Goal: Information Seeking & Learning: Learn about a topic

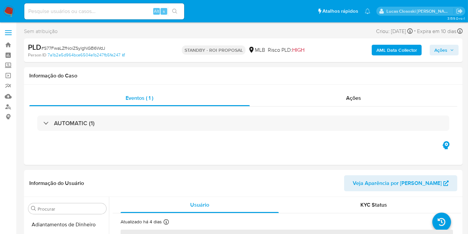
scroll to position [313, 0]
select select "10"
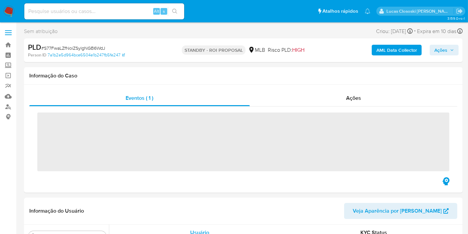
scroll to position [313, 0]
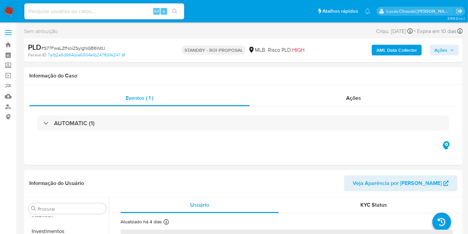
select select "10"
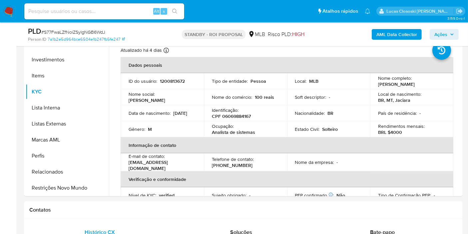
scroll to position [148, 0]
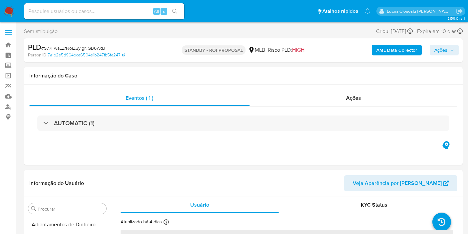
select select "10"
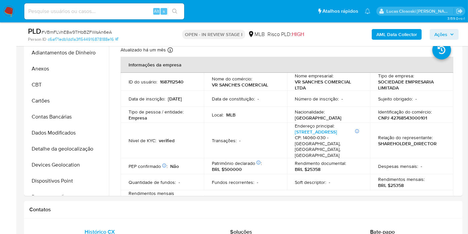
scroll to position [313, 0]
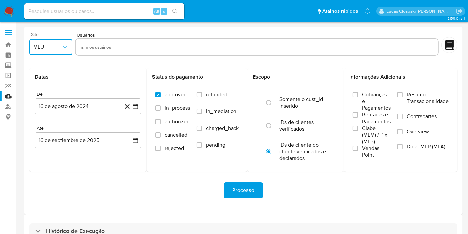
click at [50, 45] on span "MLU" at bounding box center [47, 47] width 28 height 7
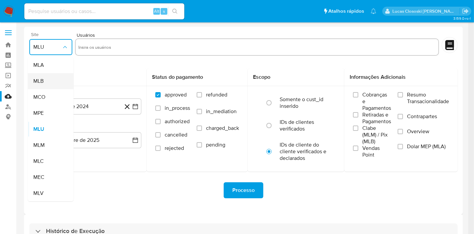
click at [52, 79] on div "MLB" at bounding box center [48, 81] width 31 height 16
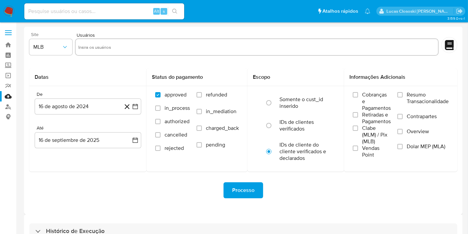
click at [11, 6] on img at bounding box center [8, 11] width 11 height 11
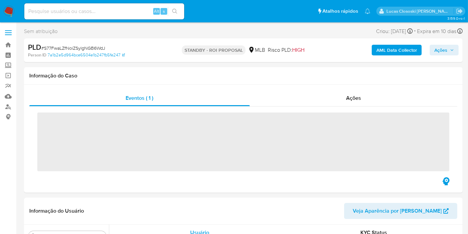
scroll to position [313, 0]
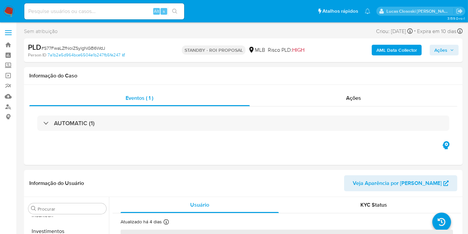
select select "10"
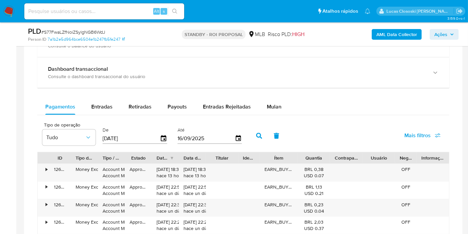
scroll to position [407, 0]
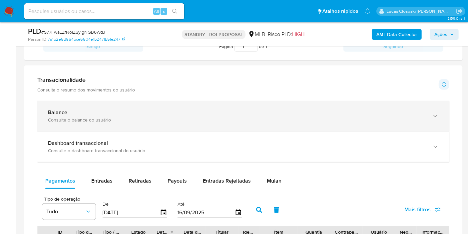
click at [232, 115] on div "Balance Consulte o balance do usuário" at bounding box center [237, 116] width 378 height 14
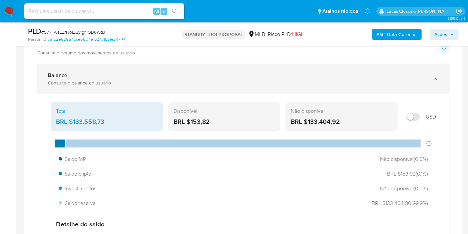
click at [55, 73] on b "Balance" at bounding box center [57, 75] width 19 height 8
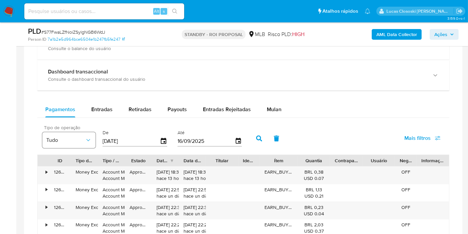
scroll to position [444, 0]
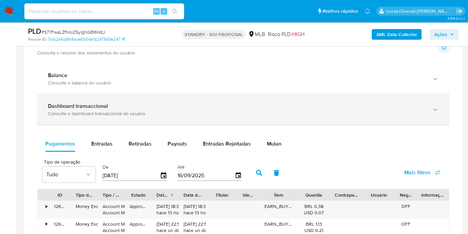
click at [67, 94] on div "Dashboard transaccional Consulte o dashboard transaccional do usuário" at bounding box center [243, 109] width 412 height 30
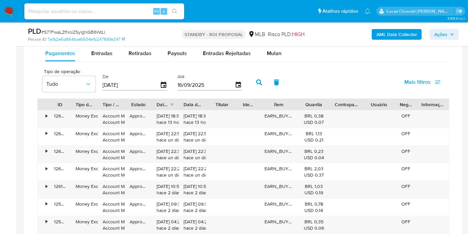
scroll to position [815, 0]
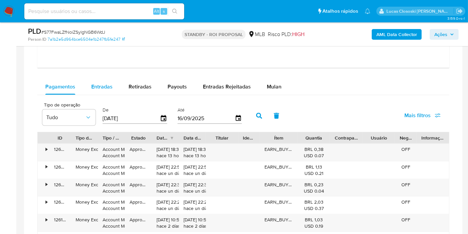
click at [107, 88] on span "Entradas" at bounding box center [101, 87] width 21 height 8
select select "10"
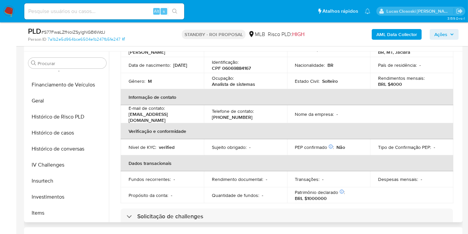
scroll to position [0, 0]
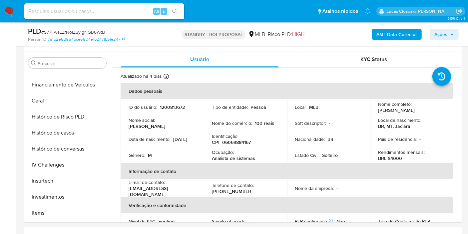
click at [82, 29] on span "# S77FwaLZfNoiZSylgNGB6WdJ" at bounding box center [73, 32] width 64 height 7
copy span "S77FwaLZfNoiZSylgNGB6WdJ"
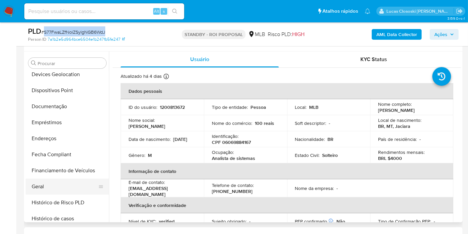
scroll to position [128, 0]
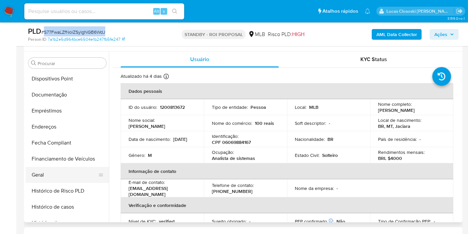
click at [47, 172] on button "Geral" at bounding box center [65, 175] width 78 height 16
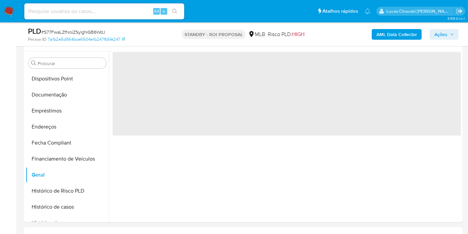
click at [282, 32] on span "Risco PLD: HIGH" at bounding box center [286, 34] width 37 height 7
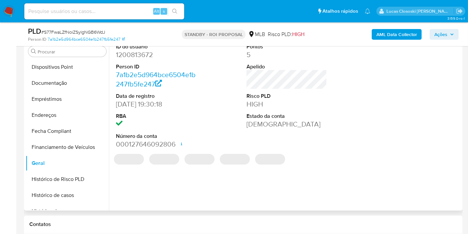
scroll to position [122, 0]
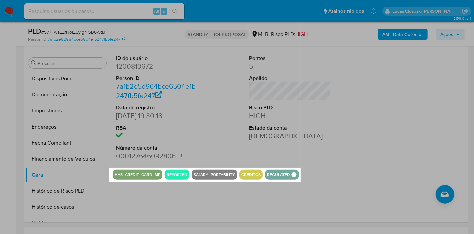
drag, startPoint x: 110, startPoint y: 168, endPoint x: 301, endPoint y: 181, distance: 191.5
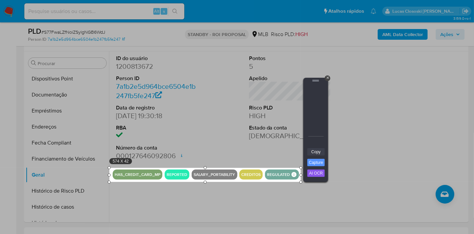
click at [315, 152] on link "Copy" at bounding box center [315, 151] width 17 height 7
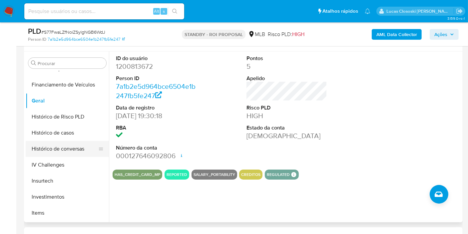
scroll to position [276, 0]
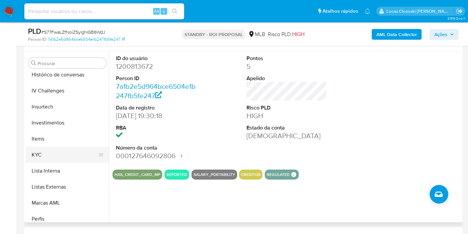
click at [53, 150] on button "KYC" at bounding box center [65, 155] width 78 height 16
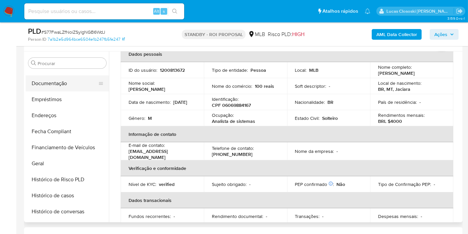
scroll to position [128, 0]
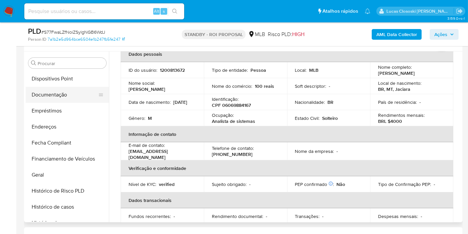
click at [68, 88] on button "Documentação" at bounding box center [65, 95] width 78 height 16
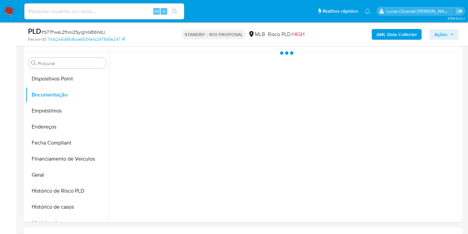
scroll to position [0, 0]
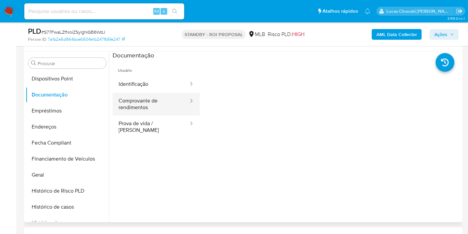
click at [144, 111] on button "Comprovante de rendimentos" at bounding box center [151, 104] width 77 height 23
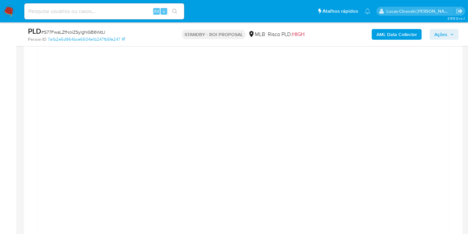
scroll to position [455, 0]
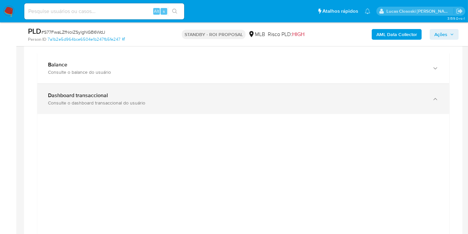
click at [146, 98] on div "Dashboard transaccional Consulte o dashboard transaccional do usuário" at bounding box center [237, 99] width 378 height 14
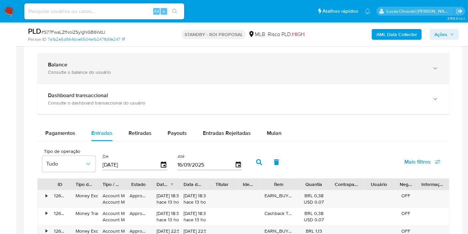
click at [140, 64] on div "Balance" at bounding box center [237, 64] width 378 height 7
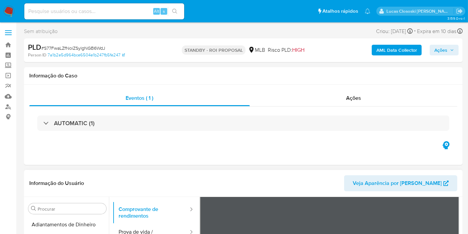
scroll to position [74, 0]
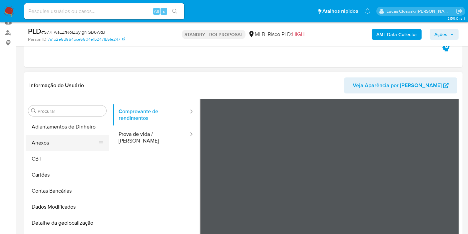
click at [61, 141] on button "Anexos" at bounding box center [65, 143] width 78 height 16
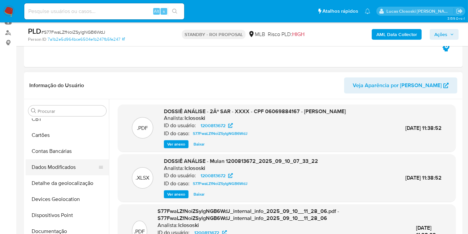
scroll to position [37, 0]
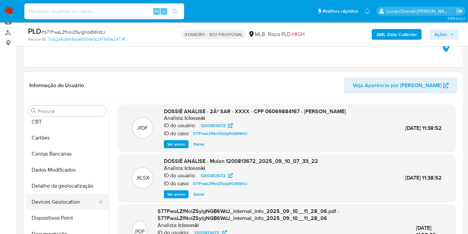
click at [66, 197] on button "Devices Geolocation" at bounding box center [65, 202] width 78 height 16
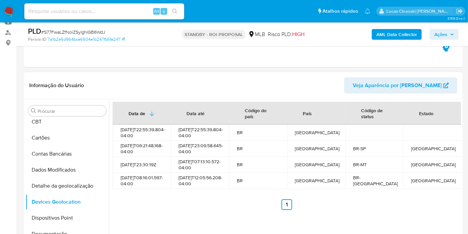
click at [260, 204] on div "Data de Data até Código do país País Código de status Estado 2025-09-08T22:55:3…" at bounding box center [287, 156] width 349 height 108
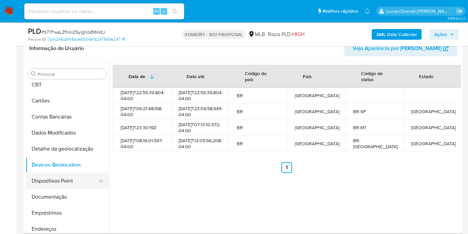
click at [59, 180] on button "Dispositivos Point" at bounding box center [65, 181] width 78 height 16
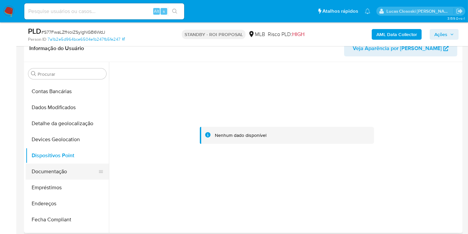
scroll to position [74, 0]
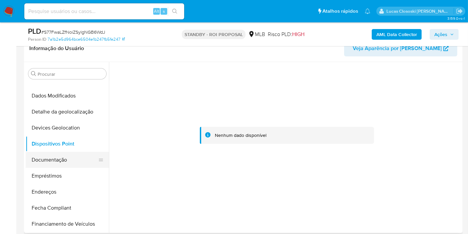
click at [47, 165] on button "Documentação" at bounding box center [65, 160] width 78 height 16
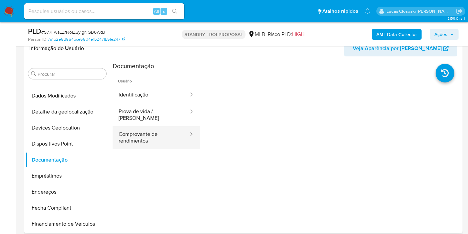
click at [123, 126] on button "Comprovante de rendimentos" at bounding box center [151, 137] width 77 height 23
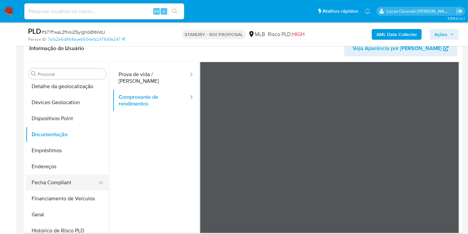
scroll to position [111, 0]
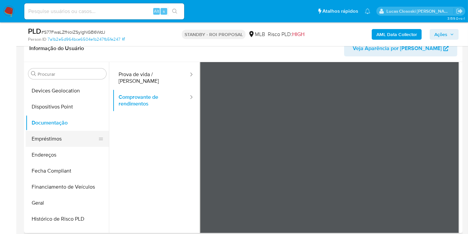
drag, startPoint x: 64, startPoint y: 156, endPoint x: 83, endPoint y: 144, distance: 22.7
click at [64, 156] on button "Endereços" at bounding box center [67, 155] width 83 height 16
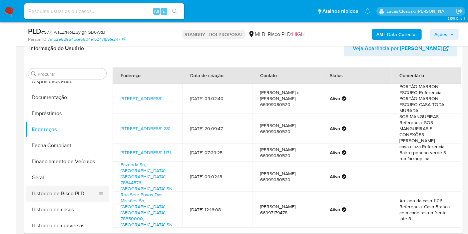
scroll to position [148, 0]
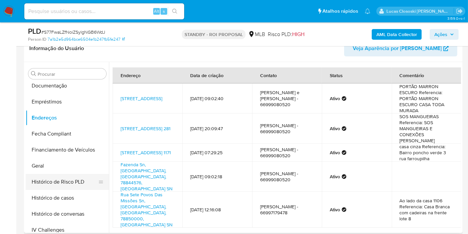
click at [63, 175] on button "Histórico de Risco PLD" at bounding box center [65, 182] width 78 height 16
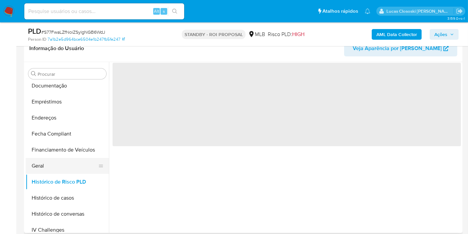
click at [61, 169] on button "Geral" at bounding box center [65, 166] width 78 height 16
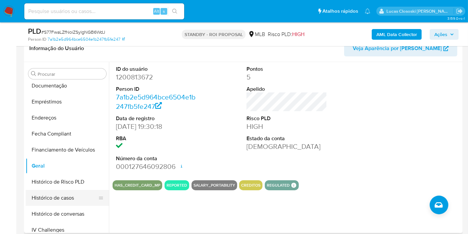
click at [60, 193] on button "Histórico de casos" at bounding box center [65, 198] width 78 height 16
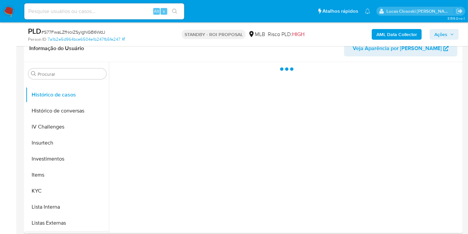
scroll to position [296, 0]
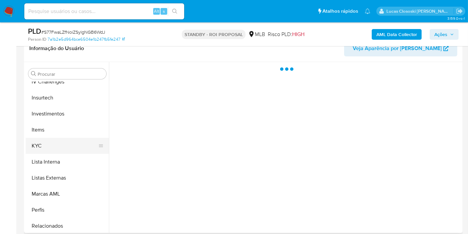
click at [51, 141] on button "KYC" at bounding box center [65, 146] width 78 height 16
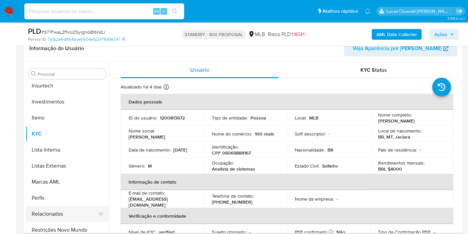
scroll to position [313, 0]
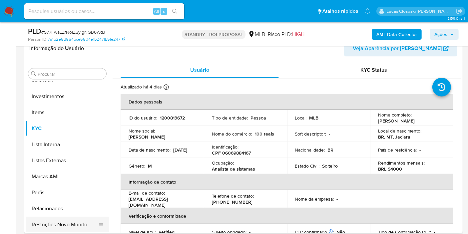
click at [69, 226] on button "Restrições Novo Mundo" at bounding box center [65, 224] width 78 height 16
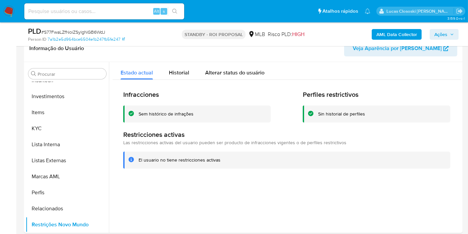
drag, startPoint x: 446, startPoint y: 35, endPoint x: 435, endPoint y: 37, distance: 11.2
click at [446, 34] on span "Ações" at bounding box center [441, 34] width 13 height 11
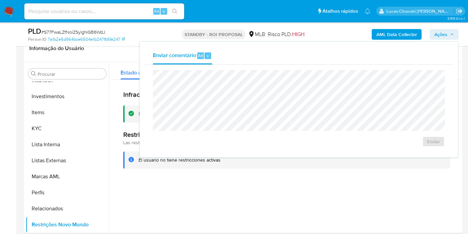
click at [447, 33] on span "Ações" at bounding box center [441, 34] width 13 height 11
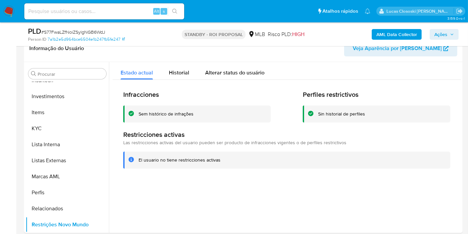
click at [85, 33] on span "# S77FwaLZfNoiZSylgNGB6WdJ" at bounding box center [73, 32] width 64 height 7
copy span "S77FwaLZfNoiZSylgNGB6WdJ"
click at [9, 8] on img at bounding box center [8, 11] width 11 height 11
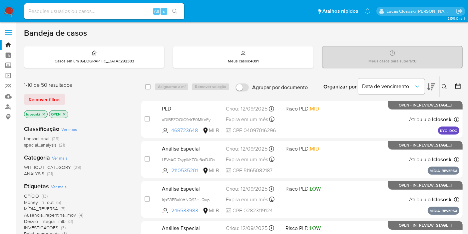
click at [433, 91] on button at bounding box center [432, 86] width 8 height 21
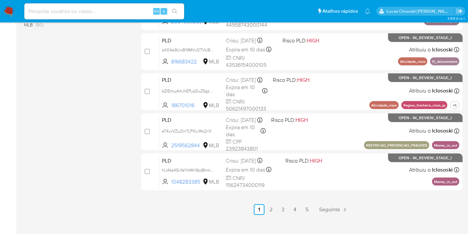
scroll to position [316, 0]
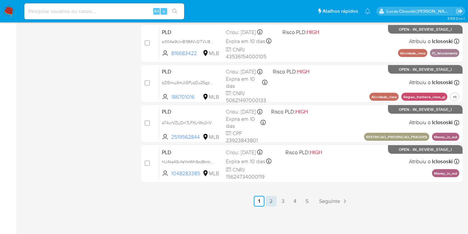
click at [269, 199] on link "2" at bounding box center [271, 201] width 11 height 11
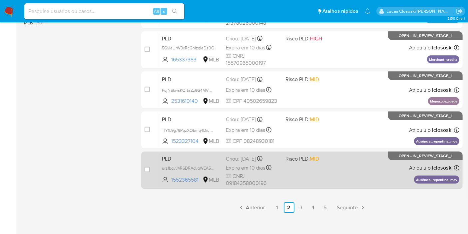
scroll to position [316, 0]
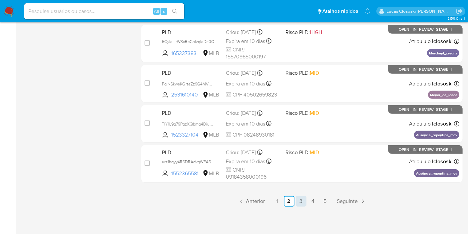
click at [300, 196] on link "3" at bounding box center [301, 201] width 11 height 11
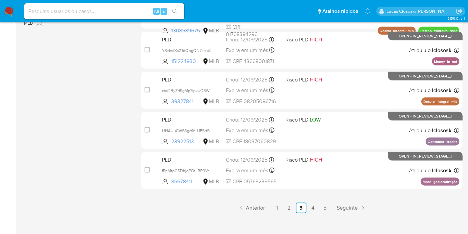
scroll to position [316, 0]
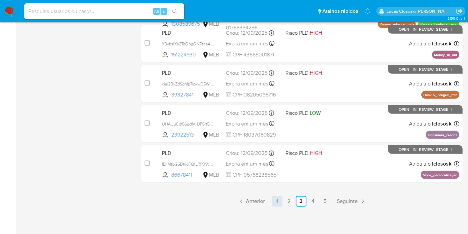
click at [280, 196] on link "1" at bounding box center [277, 201] width 11 height 11
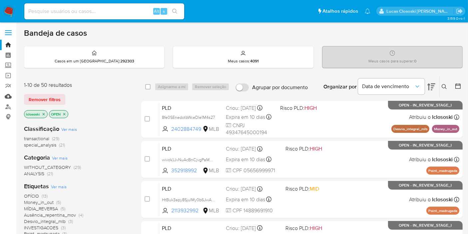
click at [11, 96] on link "Mulan" at bounding box center [39, 96] width 79 height 10
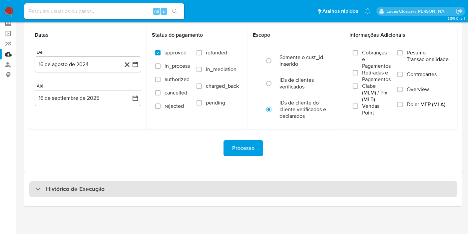
click at [147, 184] on div "Histórico de Execução" at bounding box center [243, 189] width 428 height 16
select select "10"
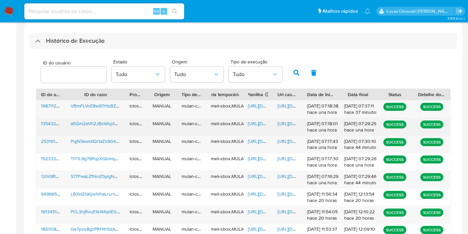
scroll to position [190, 0]
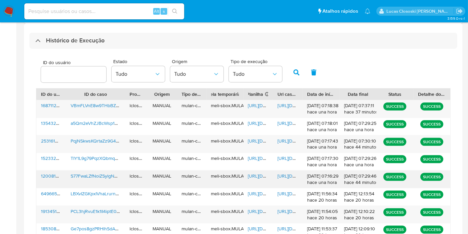
click at [256, 175] on span "[URL][DOMAIN_NAME]" at bounding box center [271, 175] width 46 height 7
click at [296, 174] on span "https://docs.google.com/document/d/16ZB3vw025kUHFXwjsgstJ0Ir4gtkYp_vOdSQ3ukQSVE…" at bounding box center [301, 175] width 46 height 7
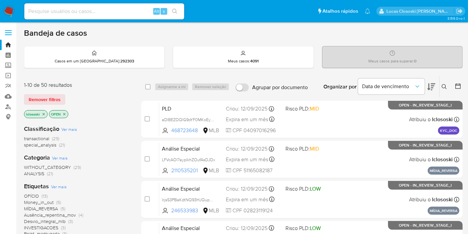
click at [42, 117] on div "lclososki OPEN" at bounding box center [77, 114] width 107 height 9
click at [42, 116] on p "lclososki" at bounding box center [35, 113] width 23 height 7
click at [44, 113] on icon "close-filter" at bounding box center [44, 114] width 4 height 4
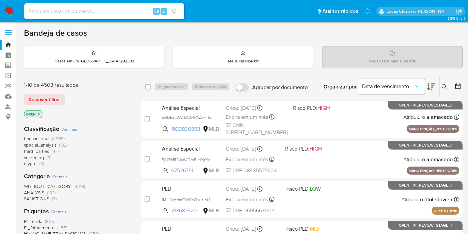
click at [44, 113] on div "OPEN" at bounding box center [77, 114] width 107 height 9
click at [41, 112] on icon "close-filter" at bounding box center [39, 114] width 4 height 4
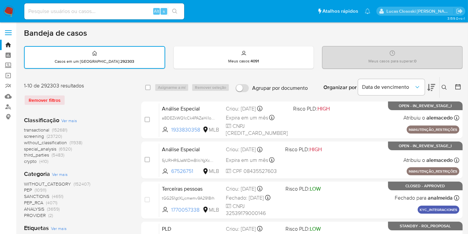
click at [447, 86] on icon at bounding box center [444, 87] width 5 height 5
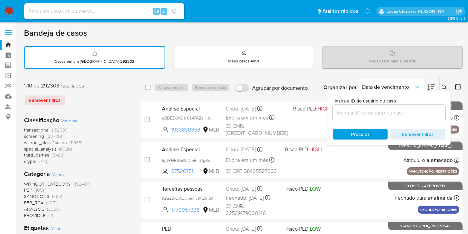
click at [368, 105] on div at bounding box center [389, 113] width 113 height 16
click at [368, 112] on input at bounding box center [389, 112] width 113 height 9
paste input "S77FwaLZfNoiZSylgNGB6WdJ"
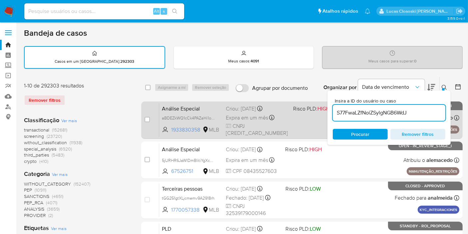
type input "S77FwaLZfNoiZSylgNGB6WdJ"
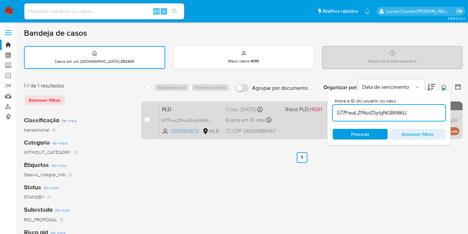
click at [148, 110] on div "case-item-checkbox Incapaz de atribuir o caso" at bounding box center [152, 120] width 15 height 34
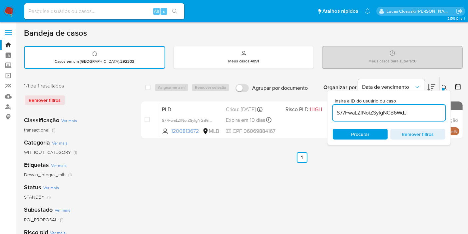
click at [51, 8] on input at bounding box center [104, 11] width 160 height 9
paste input "S77FwaLZfNoiZSylgNGB6WdJ"
type input "S77FwaLZfNoiZSylgNGB6WdJ"
click at [173, 11] on icon "search-icon" at bounding box center [174, 11] width 5 height 5
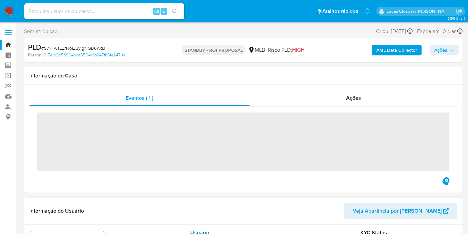
scroll to position [313, 0]
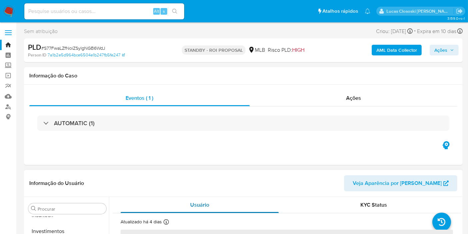
select select "10"
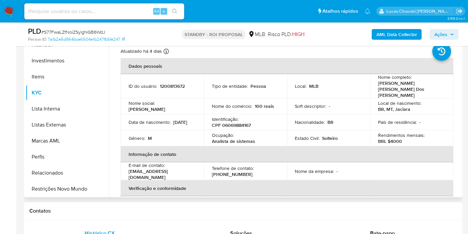
scroll to position [148, 0]
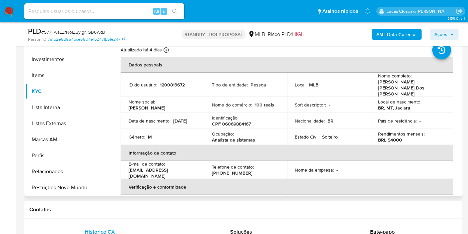
click at [248, 137] on p "Analista de sistemas" at bounding box center [233, 140] width 43 height 6
click at [249, 145] on th "Informação de contato" at bounding box center [287, 153] width 333 height 16
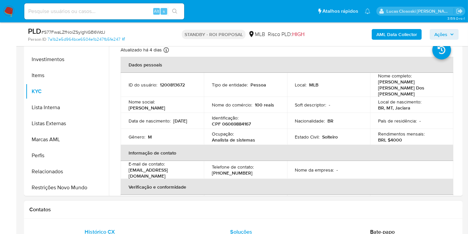
click at [197, 231] on div "Soluções" at bounding box center [241, 232] width 125 height 16
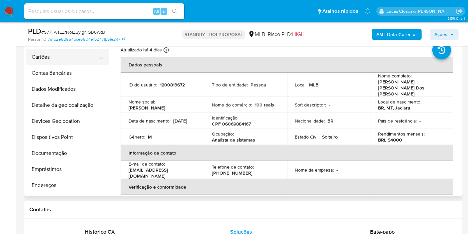
scroll to position [0, 0]
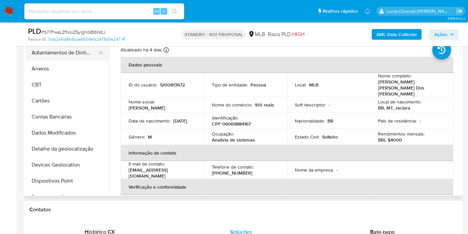
click at [40, 57] on button "Adiantamentos de Dinheiro" at bounding box center [65, 53] width 78 height 16
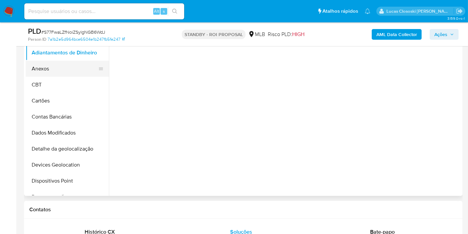
click at [46, 76] on button "Anexos" at bounding box center [65, 69] width 78 height 16
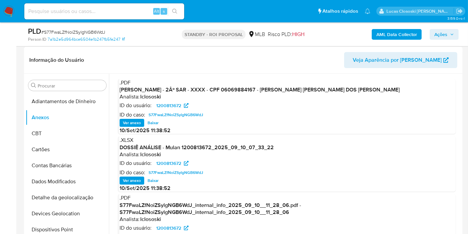
scroll to position [111, 0]
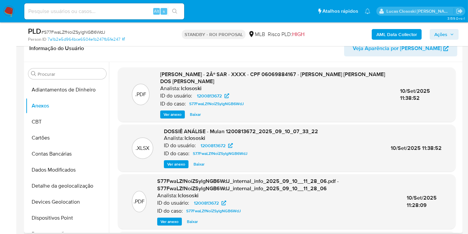
click at [199, 111] on span "Baixar" at bounding box center [195, 114] width 11 height 7
click at [318, 209] on div "ID do caso: S77FwaLZfNoiZSylgNGB6WdJ" at bounding box center [276, 211] width 239 height 8
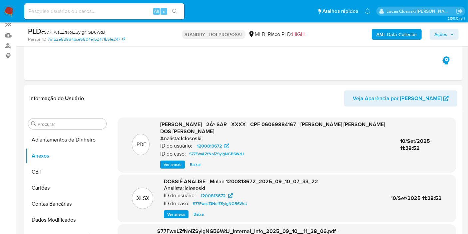
scroll to position [37, 0]
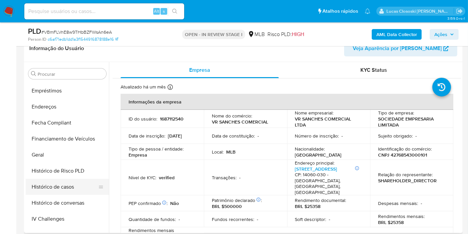
scroll to position [128, 0]
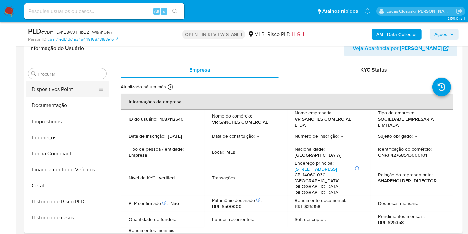
click at [66, 90] on button "Dispositivos Point" at bounding box center [65, 89] width 78 height 16
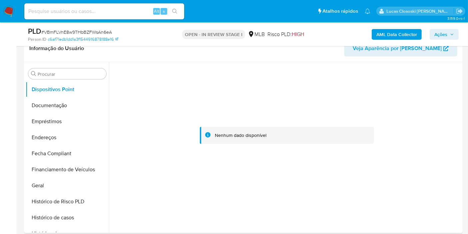
scroll to position [276, 0]
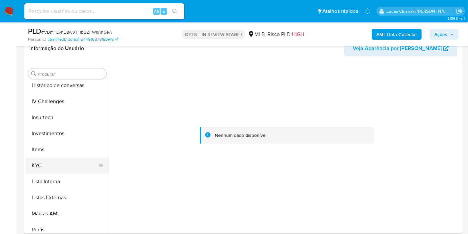
click at [67, 164] on button "KYC" at bounding box center [65, 165] width 78 height 16
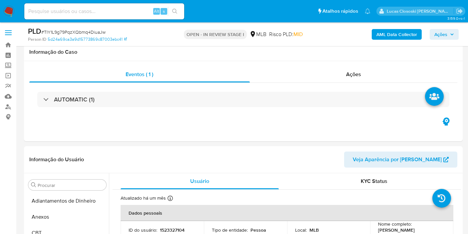
click at [87, 8] on input at bounding box center [104, 11] width 160 height 9
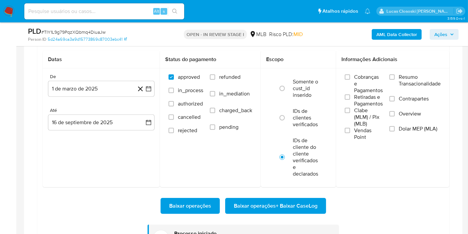
scroll to position [313, 0]
paste input "Q2SfER9PVMWMWsKQzjpyp84b"
type input "Q2SfER9PVMWMWsKQzjpyp84b"
click at [172, 7] on button "search-icon" at bounding box center [175, 11] width 14 height 9
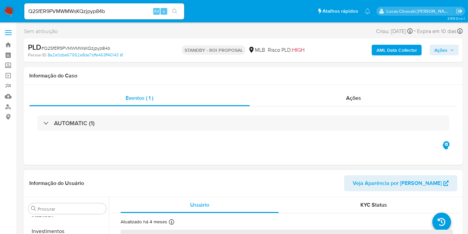
scroll to position [111, 0]
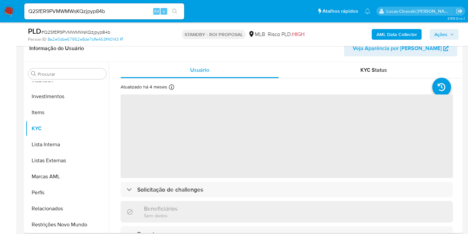
select select "10"
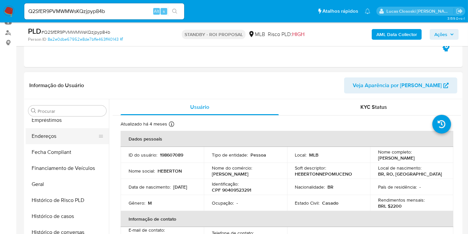
scroll to position [128, 0]
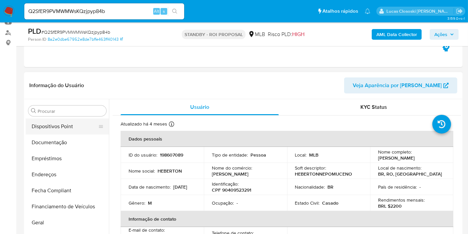
click at [65, 128] on button "Dispositivos Point" at bounding box center [65, 126] width 78 height 16
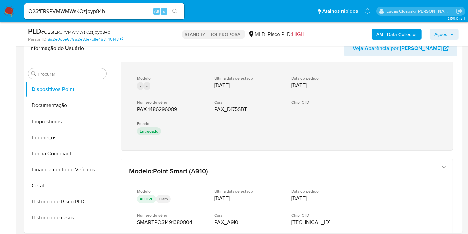
scroll to position [0, 0]
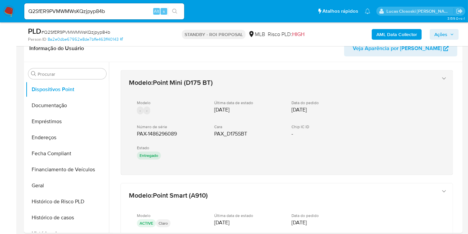
drag, startPoint x: 170, startPoint y: 181, endPoint x: 135, endPoint y: 137, distance: 56.0
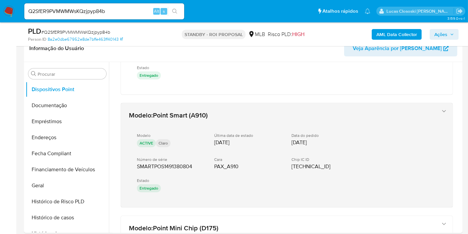
scroll to position [111, 0]
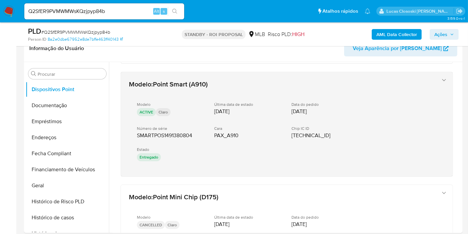
drag, startPoint x: 185, startPoint y: 180, endPoint x: 136, endPoint y: 136, distance: 66.1
click at [136, 136] on div "Modelo : Point Mini (D175 BT) Modelo - - Última data de estado [DATE] Data do p…" at bounding box center [287, 195] width 349 height 488
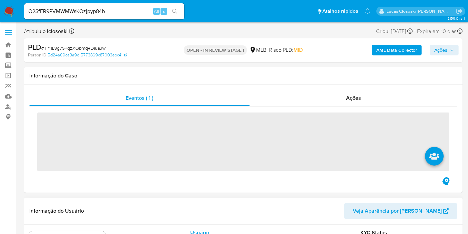
scroll to position [313, 0]
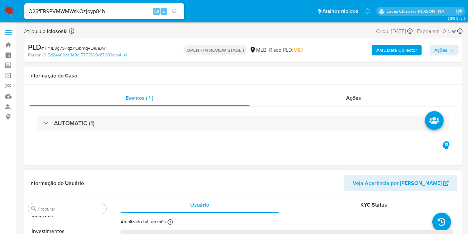
select select "10"
click at [69, 7] on input "Q2SfER9PVMWMWsKQzjpyp84b" at bounding box center [104, 11] width 160 height 9
paste input "Tvn4ezr9fCoHbHAZfBPHxmZC"
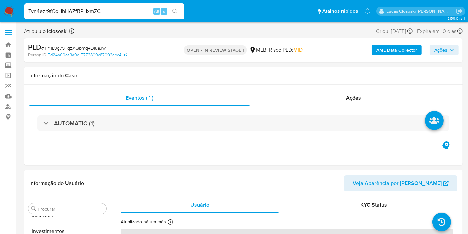
type input "Tvn4ezr9fCoHbHAZfBPHxmZC"
click at [177, 9] on icon "search-icon" at bounding box center [174, 11] width 5 height 5
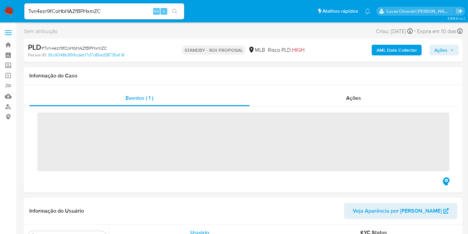
scroll to position [313, 0]
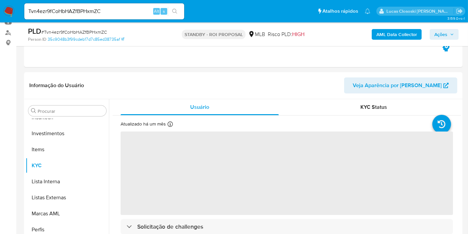
select select "10"
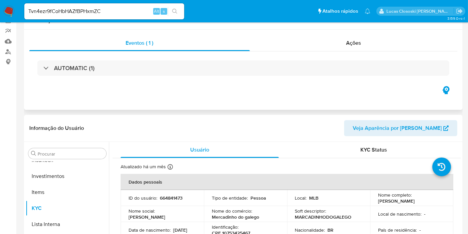
scroll to position [0, 0]
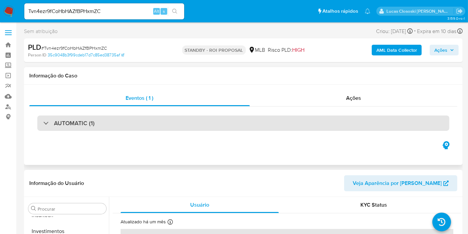
click at [111, 123] on div "AUTOMATIC (1)" at bounding box center [243, 122] width 412 height 15
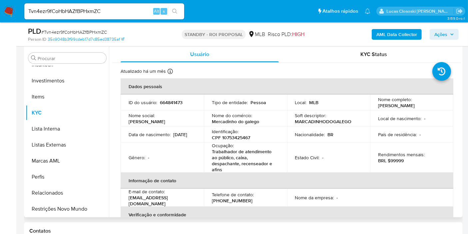
scroll to position [333, 0]
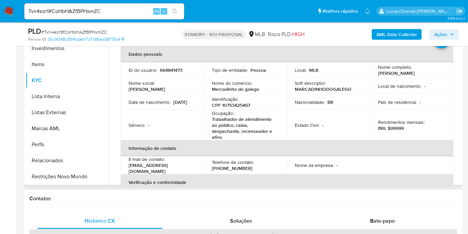
drag, startPoint x: 376, startPoint y: 73, endPoint x: 442, endPoint y: 71, distance: 65.7
click at [442, 71] on div "Nome completo : Flavia Rejane Fragoso da Silva" at bounding box center [411, 70] width 67 height 12
copy p "Flavia Rejane Fragoso da Silva"
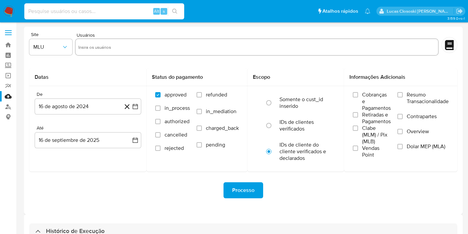
select select "10"
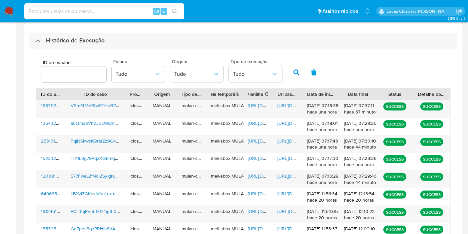
click at [65, 12] on input at bounding box center [104, 11] width 160 height 9
type input "1482644314"
click at [179, 9] on button "search-icon" at bounding box center [175, 11] width 14 height 9
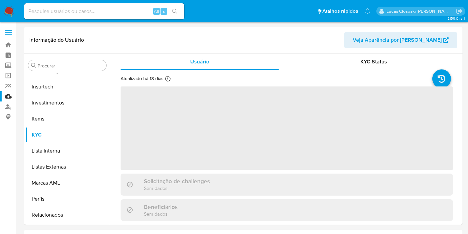
scroll to position [313, 0]
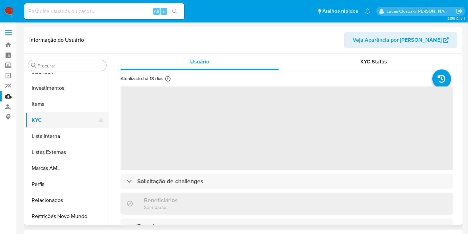
select select "10"
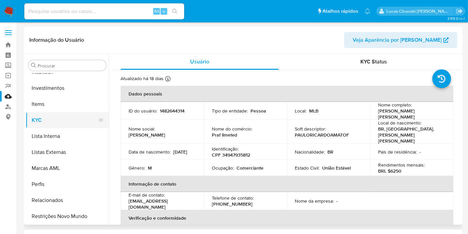
scroll to position [239, 0]
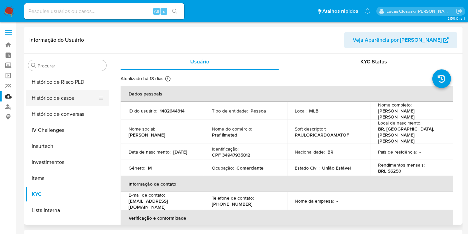
click at [44, 96] on button "Histórico de casos" at bounding box center [65, 98] width 78 height 16
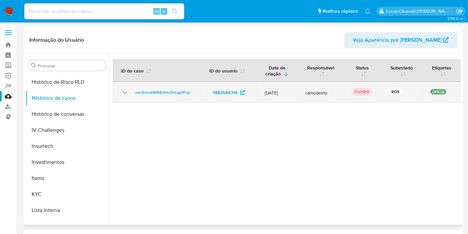
click at [124, 93] on icon "Mostrar/Ocultar" at bounding box center [124, 92] width 5 height 3
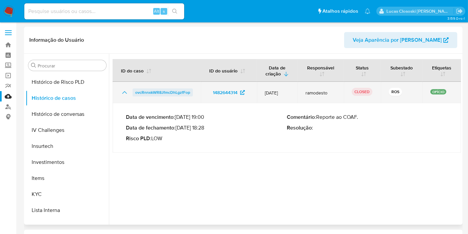
drag, startPoint x: 199, startPoint y: 91, endPoint x: 133, endPoint y: 93, distance: 66.7
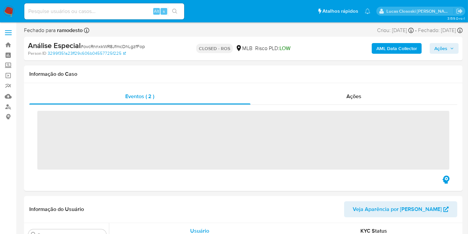
scroll to position [313, 0]
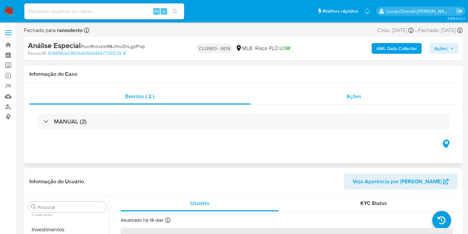
click at [369, 94] on div "Ações" at bounding box center [354, 96] width 207 height 16
select select "10"
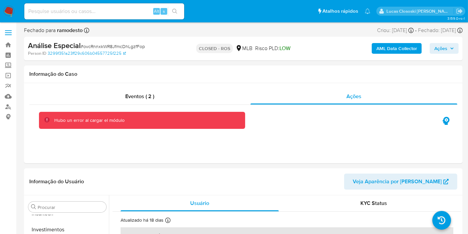
click at [95, 47] on span "# ovcRnnxkWR8JfmcDhLgzfFop" at bounding box center [113, 46] width 64 height 7
copy span "ovcRnnxkWR8JfmcDhLgzfFop"
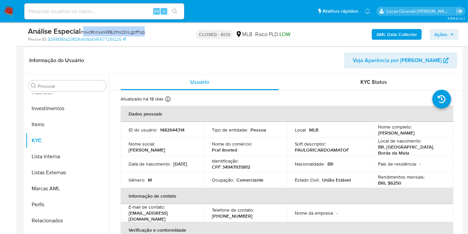
scroll to position [148, 0]
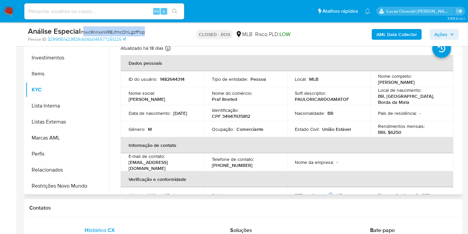
drag, startPoint x: 404, startPoint y: 88, endPoint x: 377, endPoint y: 83, distance: 27.9
click at [378, 83] on p "[PERSON_NAME]" at bounding box center [396, 82] width 37 height 6
copy p "[PERSON_NAME]"
click at [127, 34] on span "# ovcRnnxkWR8JfmcDhLgzfFop" at bounding box center [113, 32] width 64 height 7
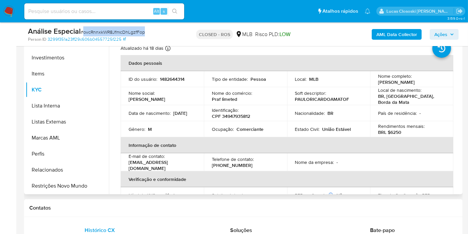
copy span "ovcRnnxkWR8JfmcDhLgzfFop"
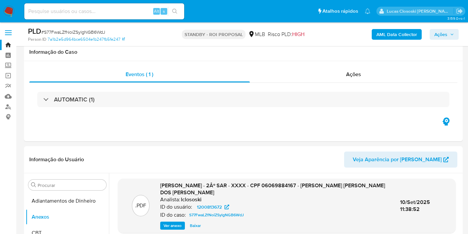
select select "10"
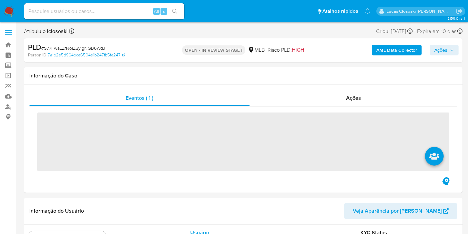
scroll to position [313, 0]
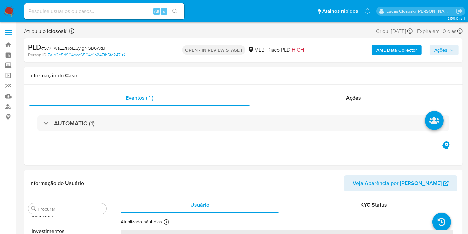
select select "10"
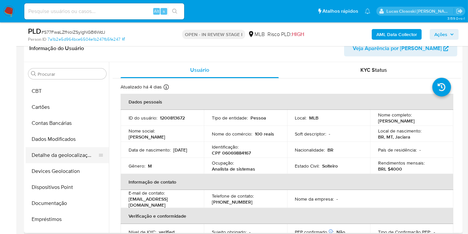
scroll to position [0, 0]
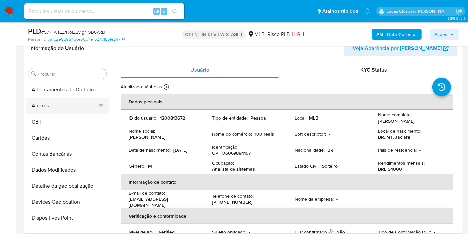
click at [51, 105] on button "Anexos" at bounding box center [65, 106] width 78 height 16
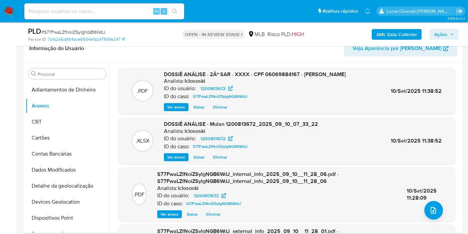
click at [219, 110] on span "Eliminar" at bounding box center [220, 107] width 14 height 7
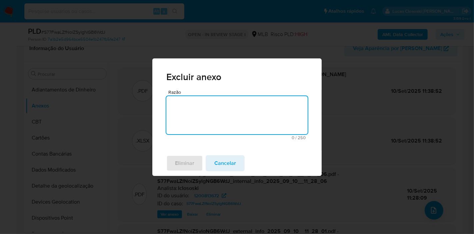
click at [217, 122] on textarea "Razão" at bounding box center [236, 115] width 141 height 38
type textarea "atualização"
click at [202, 161] on button "Eliminar" at bounding box center [184, 163] width 37 height 16
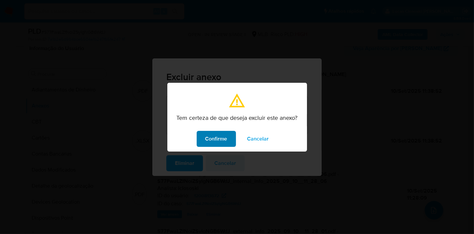
click at [204, 141] on button "Confirme" at bounding box center [216, 139] width 39 height 16
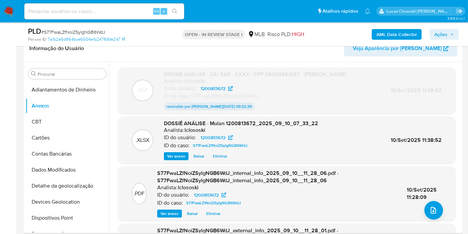
click at [226, 159] on span "Eliminar" at bounding box center [220, 156] width 14 height 7
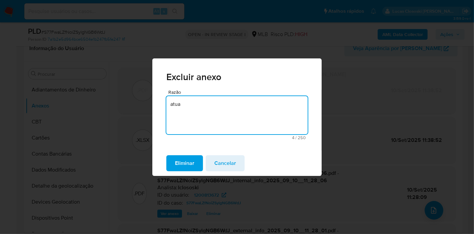
type textarea "atua"
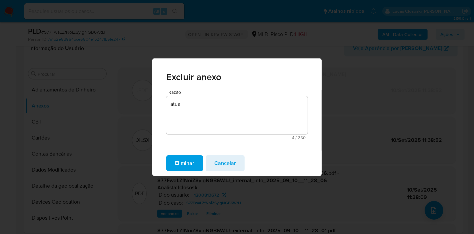
click at [230, 152] on div "Eliminar Cancelar" at bounding box center [236, 162] width 169 height 25
click at [230, 156] on span "Cancelar" at bounding box center [225, 163] width 22 height 15
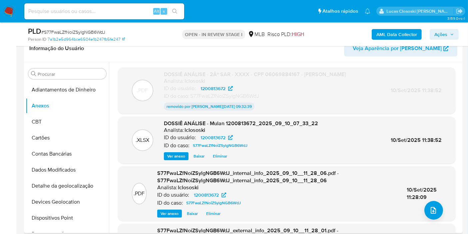
click at [220, 159] on span "Eliminar" at bounding box center [220, 156] width 14 height 7
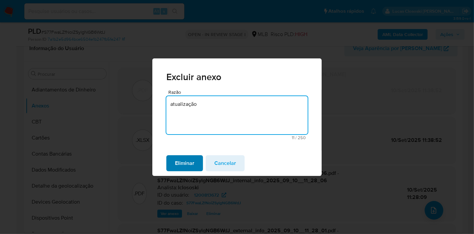
type textarea "atualização"
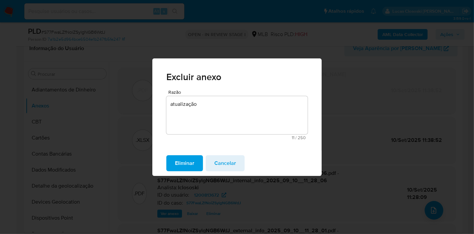
click at [193, 157] on span "Eliminar" at bounding box center [184, 163] width 19 height 15
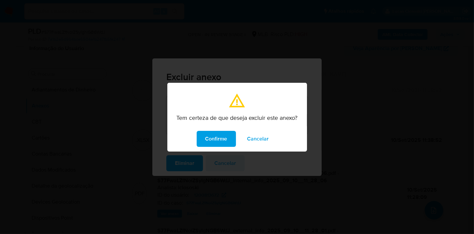
click at [213, 148] on div "Confirme Cancelar" at bounding box center [237, 138] width 140 height 25
click at [214, 141] on span "Confirme" at bounding box center [216, 138] width 22 height 15
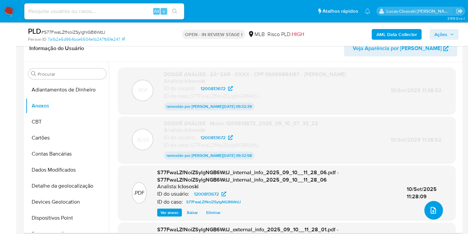
click at [433, 203] on button "upload-file" at bounding box center [434, 210] width 19 height 19
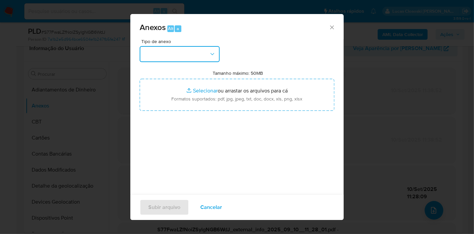
click at [207, 55] on button "button" at bounding box center [180, 54] width 80 height 16
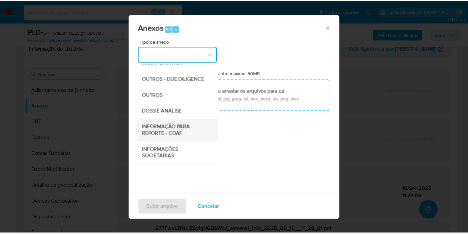
scroll to position [102, 0]
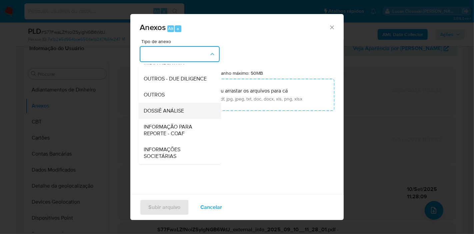
click at [183, 113] on span "DOSSIÊ ANÁLISE" at bounding box center [164, 110] width 40 height 7
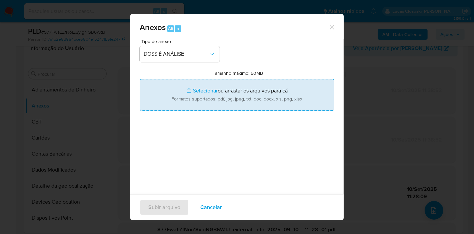
click at [199, 97] on input "Tamanho máximo: 50MB Selecionar arquivos" at bounding box center [237, 95] width 195 height 32
type input "C:\fakepath\2º SAR - XXXX - CPF 06069884167 - MATHEUS GABRIEL PEREIRA DOS SANTO…"
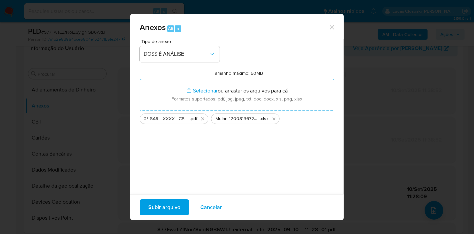
drag, startPoint x: 199, startPoint y: 97, endPoint x: 177, endPoint y: 203, distance: 108.6
click at [177, 203] on span "Subir arquivo" at bounding box center [164, 207] width 32 height 15
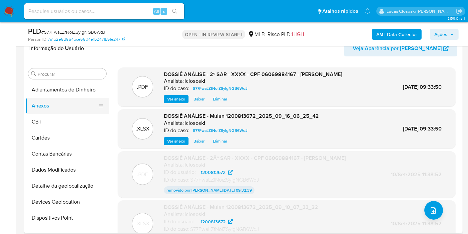
drag, startPoint x: 38, startPoint y: 124, endPoint x: 45, endPoint y: 111, distance: 15.7
click at [38, 124] on button "CBT" at bounding box center [67, 122] width 83 height 16
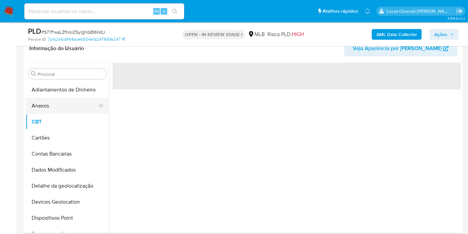
click at [52, 99] on button "Anexos" at bounding box center [65, 106] width 78 height 16
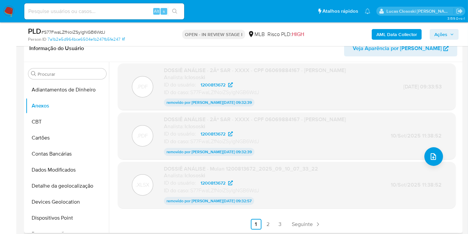
scroll to position [68, 0]
click at [267, 221] on link "2" at bounding box center [268, 224] width 11 height 11
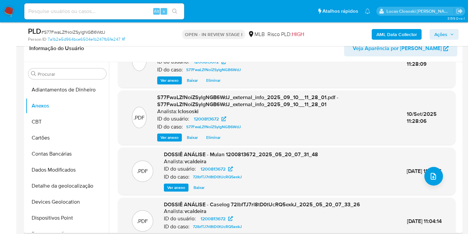
scroll to position [70, 0]
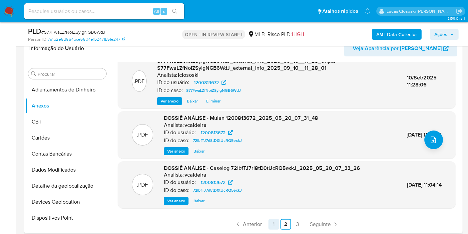
click at [273, 220] on link "1" at bounding box center [274, 224] width 11 height 11
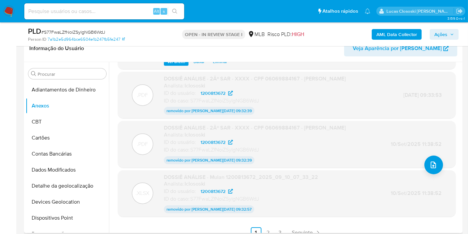
scroll to position [68, 0]
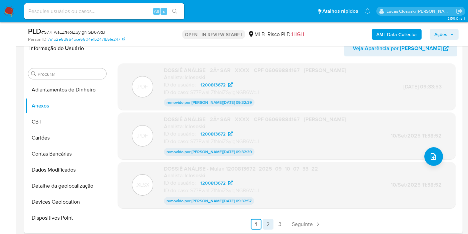
click at [263, 225] on link "2" at bounding box center [268, 224] width 11 height 11
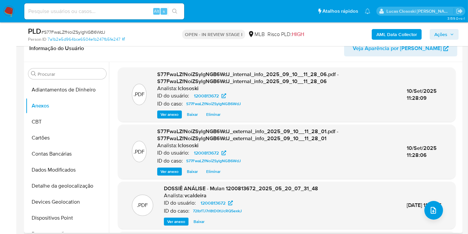
scroll to position [70, 0]
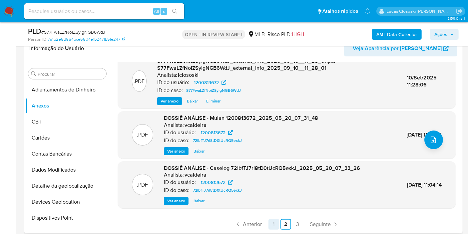
click at [273, 224] on link "1" at bounding box center [274, 224] width 11 height 11
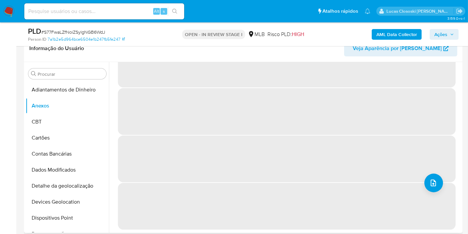
scroll to position [0, 0]
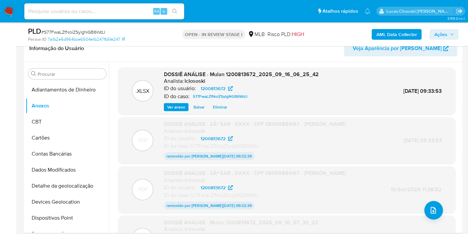
click at [443, 34] on span "Ações" at bounding box center [441, 34] width 13 height 11
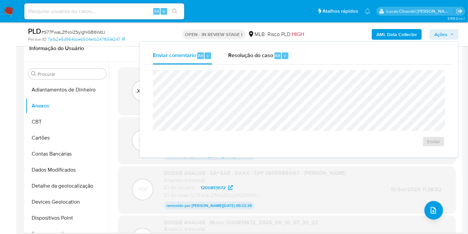
click at [270, 63] on div "Resolução do caso Alt r" at bounding box center [258, 55] width 61 height 17
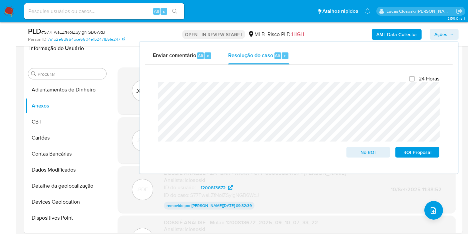
click at [440, 28] on div "AML Data Collector Ações Enviar comentário Alt c Resolução do caso Alt r Fecham…" at bounding box center [388, 34] width 142 height 16
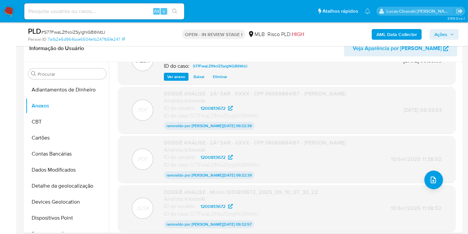
scroll to position [68, 0]
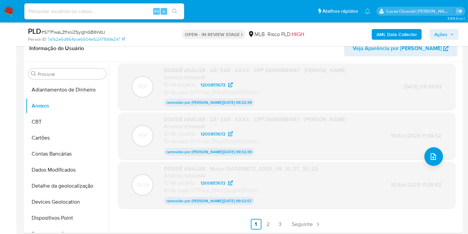
click at [271, 229] on div ".XLSX DOSSIÊ ANÁLISE - Mulan 1200813672_2025_09_16_06_25_42 Analista: lclososki…" at bounding box center [285, 147] width 352 height 171
click at [268, 228] on link "2" at bounding box center [268, 224] width 11 height 11
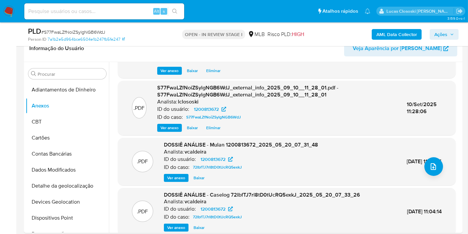
scroll to position [70, 0]
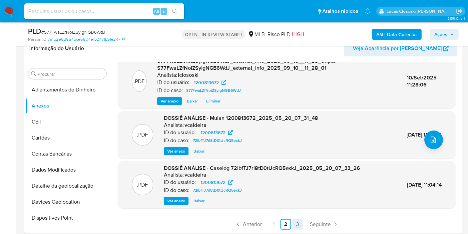
click at [293, 220] on link "3" at bounding box center [298, 224] width 11 height 11
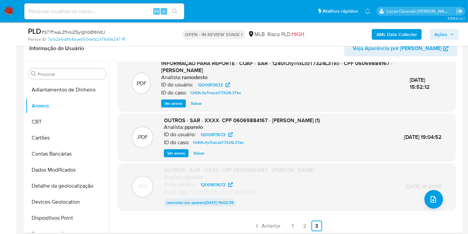
scroll to position [20, 0]
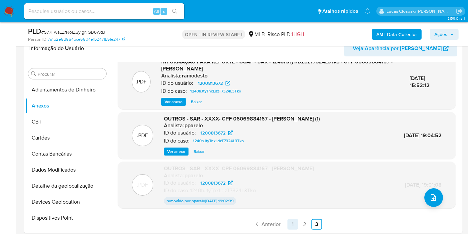
click at [295, 225] on link "1" at bounding box center [293, 224] width 11 height 11
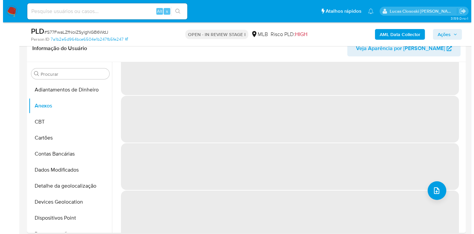
scroll to position [0, 0]
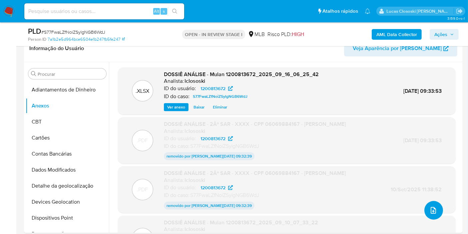
click at [439, 205] on button "upload-file" at bounding box center [434, 210] width 19 height 19
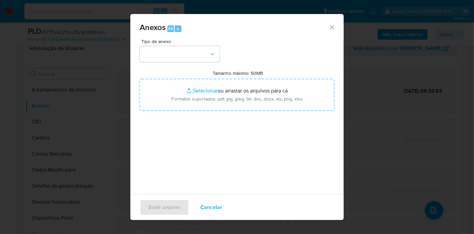
click at [170, 67] on div "Tipo de anexo Tamanho máximo: 50MB Selecionar arquivos Selecionar ou arrastar o…" at bounding box center [237, 117] width 195 height 157
click at [165, 53] on button "button" at bounding box center [180, 54] width 80 height 16
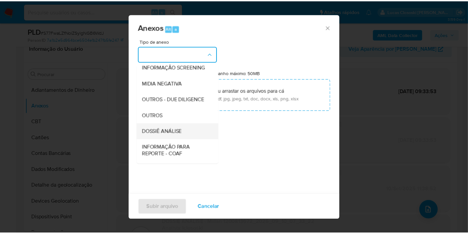
scroll to position [102, 0]
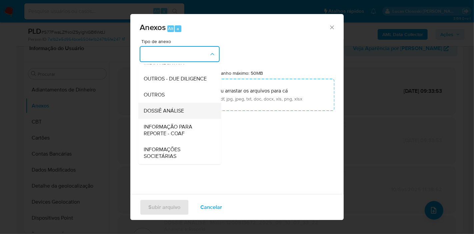
click at [175, 108] on span "DOSSIÊ ANÁLISE" at bounding box center [164, 110] width 40 height 7
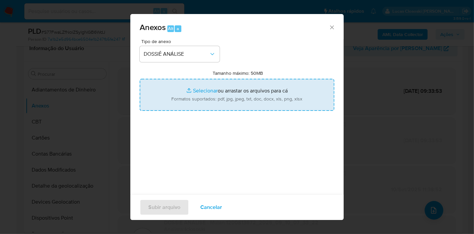
click at [211, 95] on input "Tamanho máximo: 50MB Selecionar arquivos" at bounding box center [237, 95] width 195 height 32
type input "C:\fakepath\2º SAR - XXXX - CPF 06069884167 - MATHEUS GABRIEL PEREIRA DOS SANTO…"
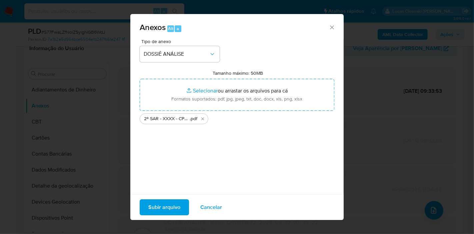
click at [167, 209] on span "Subir arquivo" at bounding box center [164, 207] width 32 height 15
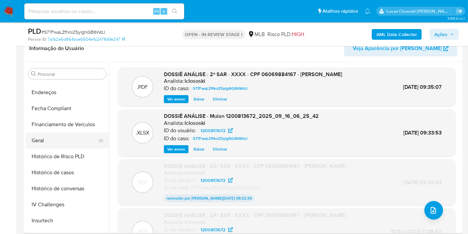
scroll to position [296, 0]
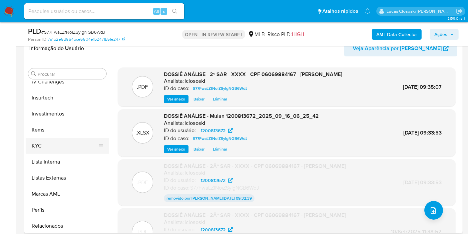
click at [44, 141] on button "KYC" at bounding box center [65, 146] width 78 height 16
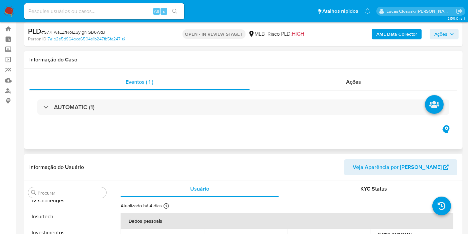
scroll to position [0, 0]
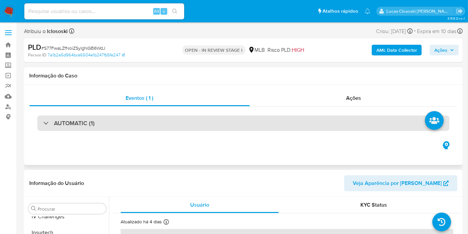
click at [195, 122] on div "AUTOMATIC (1)" at bounding box center [243, 122] width 412 height 15
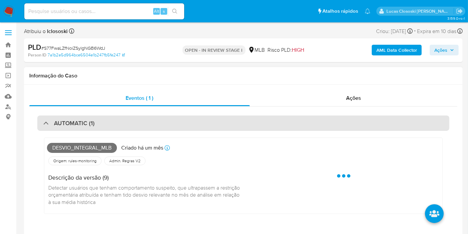
click at [195, 122] on div "AUTOMATIC (1)" at bounding box center [243, 122] width 412 height 15
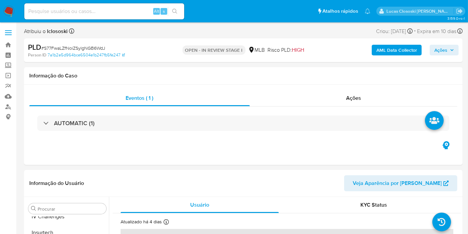
click at [448, 52] on span "Ações" at bounding box center [445, 49] width 20 height 9
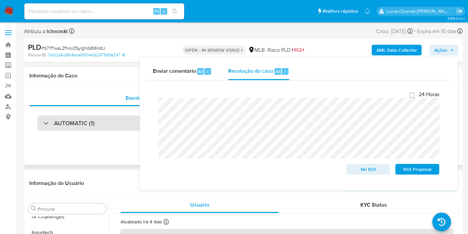
click at [101, 126] on div "AUTOMATIC (1)" at bounding box center [243, 122] width 412 height 15
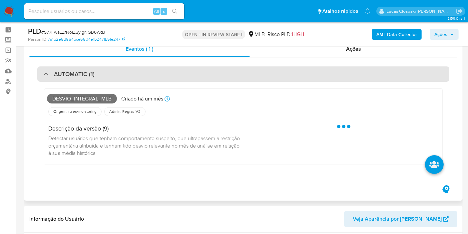
scroll to position [37, 0]
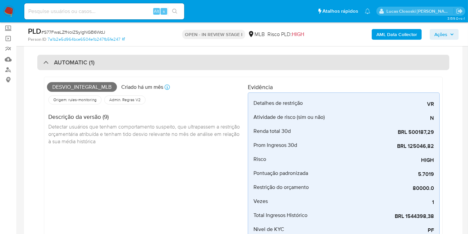
click at [182, 68] on div "AUTOMATIC (1)" at bounding box center [243, 62] width 412 height 15
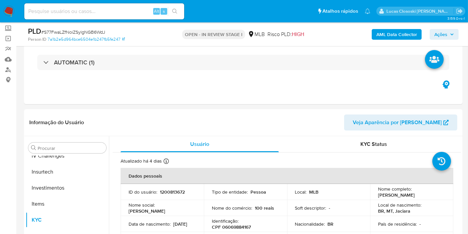
click at [454, 33] on icon "button" at bounding box center [452, 34] width 4 height 4
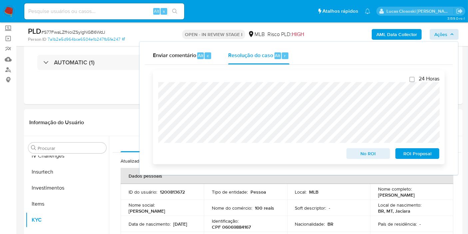
click at [425, 153] on span "ROI Proposal" at bounding box center [417, 153] width 35 height 9
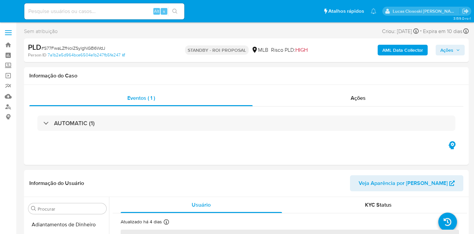
select select "10"
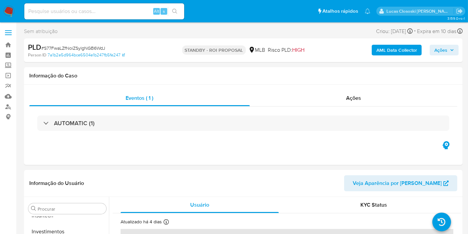
scroll to position [313, 0]
click at [296, 114] on div "AUTOMATIC (1)" at bounding box center [243, 122] width 428 height 33
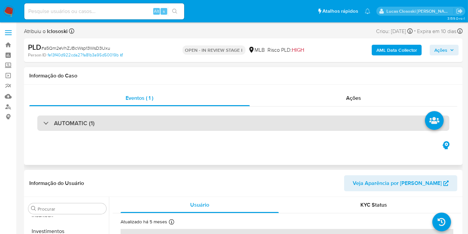
click at [292, 122] on div "AUTOMATIC (1)" at bounding box center [243, 122] width 412 height 15
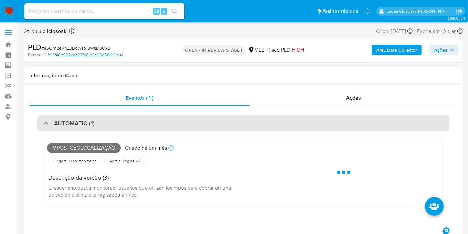
click at [292, 122] on div "AUTOMATIC (1)" at bounding box center [243, 122] width 412 height 15
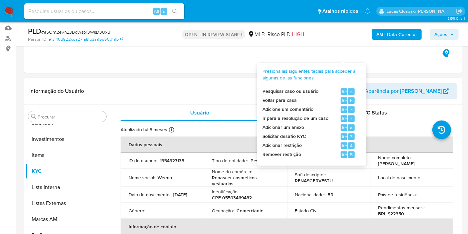
scroll to position [111, 0]
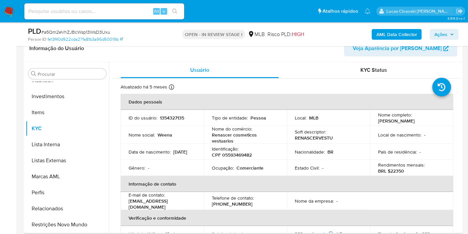
click at [213, 146] on p "Identificação :" at bounding box center [225, 149] width 27 height 6
click at [225, 152] on p "CPF 05593469482" at bounding box center [232, 155] width 40 height 6
copy p "05593469482"
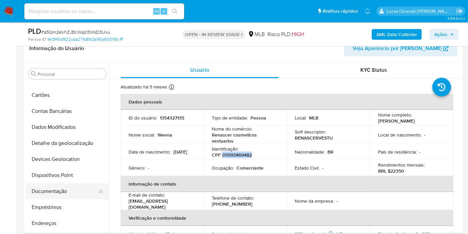
scroll to position [54, 0]
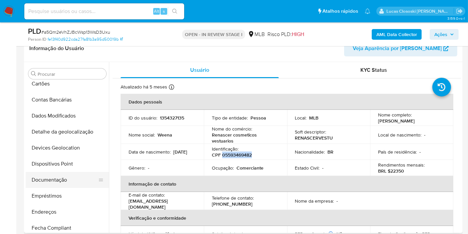
click at [60, 176] on button "Documentação" at bounding box center [65, 180] width 78 height 16
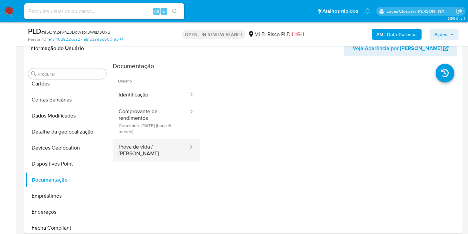
click at [152, 143] on button "Prova de vida / Selfie" at bounding box center [151, 150] width 77 height 23
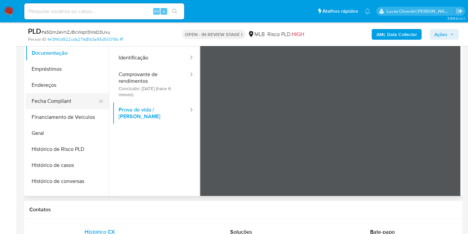
scroll to position [239, 0]
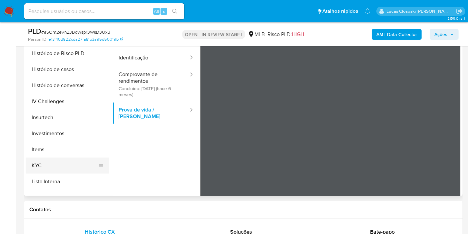
click at [51, 163] on button "KYC" at bounding box center [65, 165] width 78 height 16
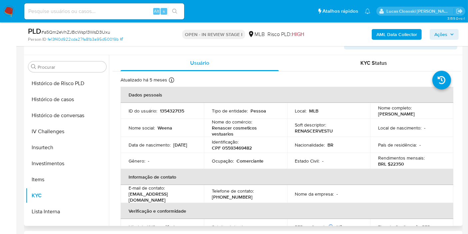
scroll to position [111, 0]
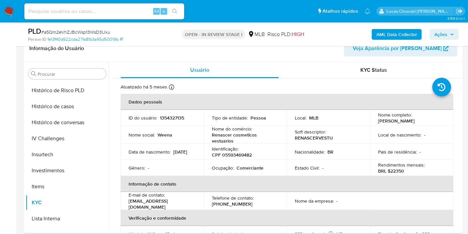
click at [246, 153] on p "CPF 05593469482" at bounding box center [232, 155] width 40 height 6
copy p "05593469482"
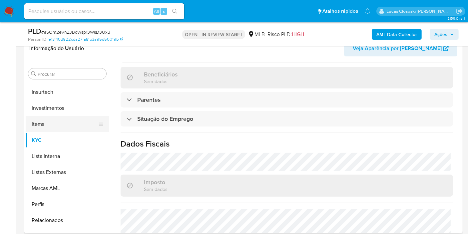
scroll to position [313, 0]
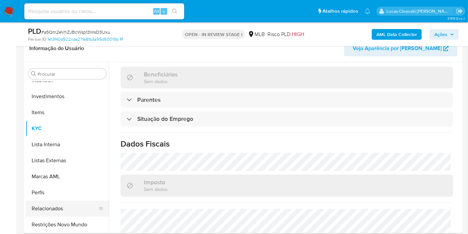
click at [61, 211] on button "Relacionados" at bounding box center [65, 208] width 78 height 16
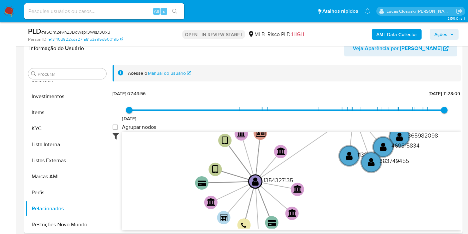
click at [118, 136] on icon at bounding box center [118, 136] width 10 height 8
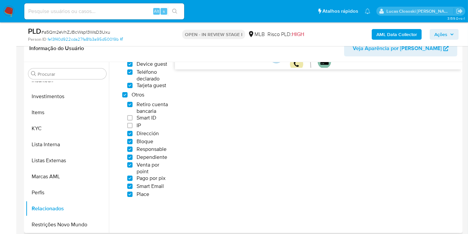
scroll to position [49, 0]
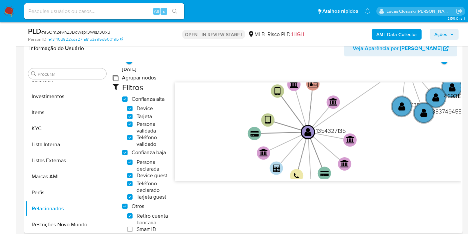
click at [117, 78] on group_nodes "Agrupar nodos" at bounding box center [115, 77] width 5 height 5
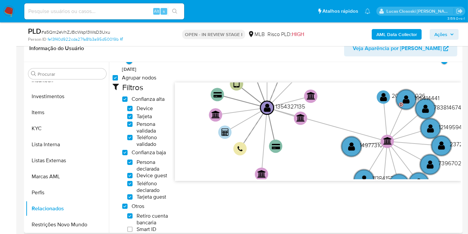
click at [117, 78] on group_nodes "Agrupar nodos" at bounding box center [115, 77] width 5 height 5
checkbox group_nodes "false"
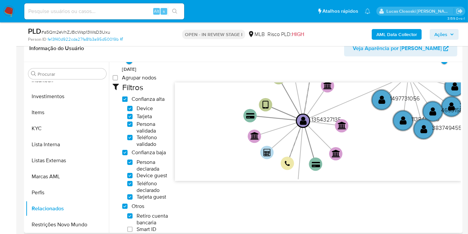
click at [125, 99] on high_trust "Confianza alta" at bounding box center [124, 98] width 5 height 5
checkbox high_trust "false"
checkbox input "false"
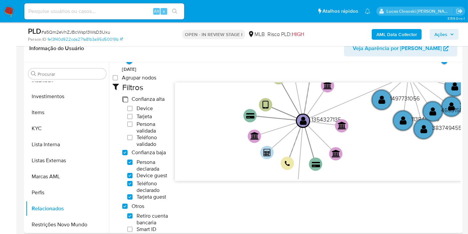
checkbox input "false"
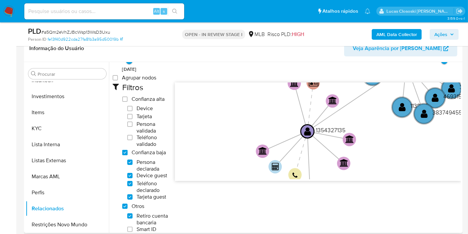
click at [127, 151] on low_trust "Confianza baja" at bounding box center [124, 152] width 5 height 5
checkbox low_trust "false"
checkbox input "false"
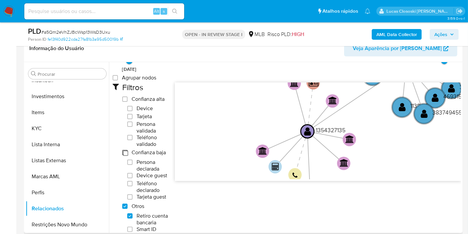
checkbox input "false"
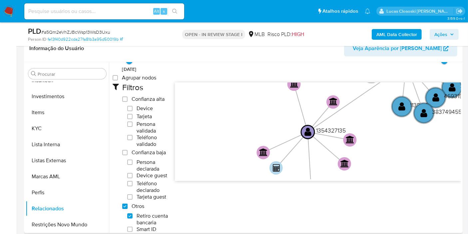
click at [124, 205] on others "Otros" at bounding box center [124, 205] width 5 height 5
checkbox others "false"
checkbox input "false"
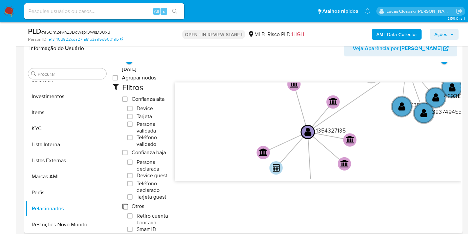
checkbox input "false"
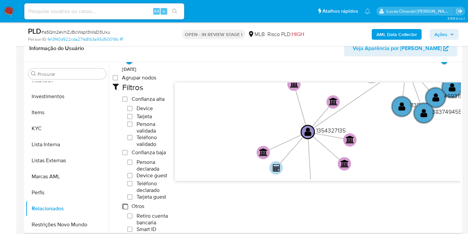
checkbox input "false"
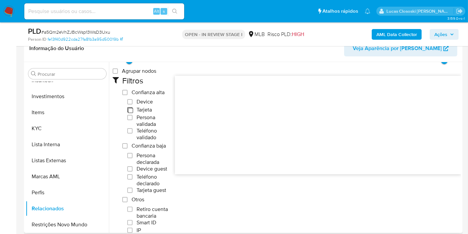
click at [129, 108] on input "Tarjeta" at bounding box center [129, 109] width 5 height 5
checkbox input "true"
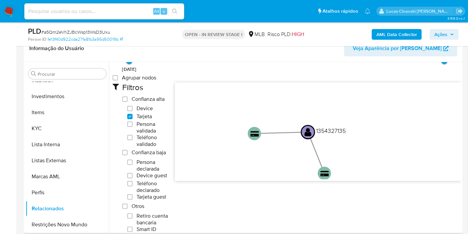
click at [148, 106] on span "Device" at bounding box center [145, 108] width 16 height 7
click at [133, 106] on input "Device" at bounding box center [129, 108] width 5 height 5
checkbox input "true"
type input "1681739879000"
type input "1708731003000"
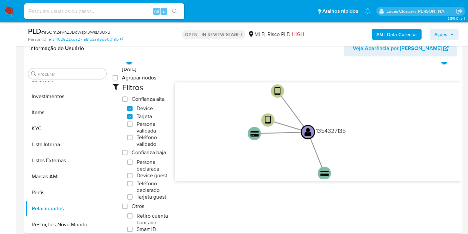
click at [140, 137] on span "Teléfono validado" at bounding box center [153, 140] width 32 height 13
click at [133, 137] on input "Teléfono validado" at bounding box center [129, 137] width 5 height 5
checkbox input "true"
type input "1681728596000"
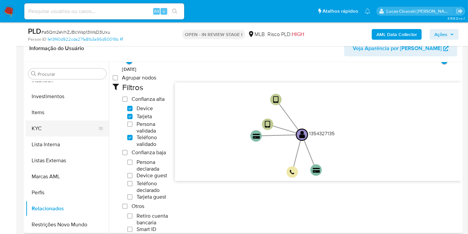
click at [53, 131] on button "KYC" at bounding box center [65, 128] width 78 height 16
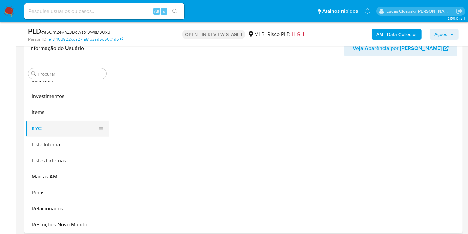
scroll to position [0, 0]
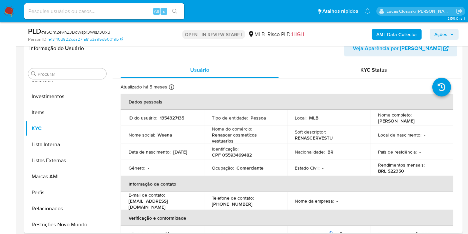
click at [234, 154] on p "CPF 05593469482" at bounding box center [232, 155] width 40 height 6
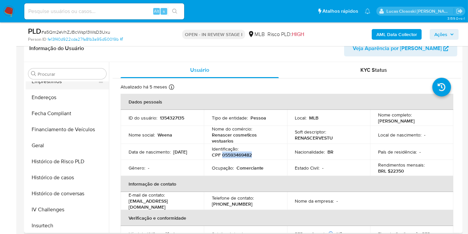
scroll to position [128, 0]
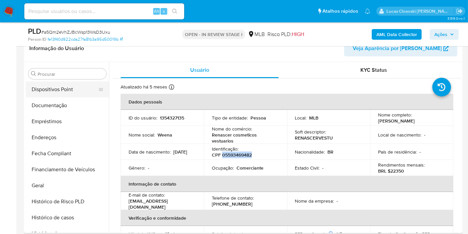
click at [77, 96] on button "Dispositivos Point" at bounding box center [65, 89] width 78 height 16
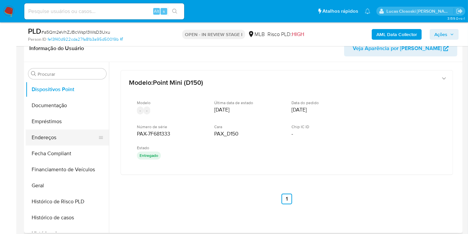
scroll to position [54, 0]
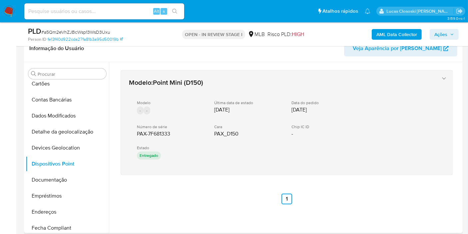
drag, startPoint x: 158, startPoint y: 182, endPoint x: 136, endPoint y: 135, distance: 52.3
click at [136, 135] on div "Modelo : Point Mini (D150) Modelo - - Última data de estado 12/08/2019 Data do …" at bounding box center [287, 137] width 349 height 150
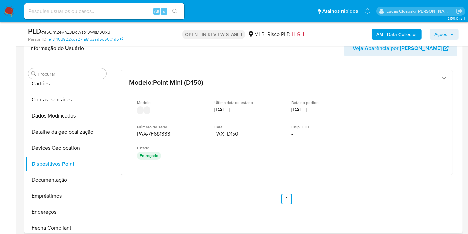
click at [197, 175] on div "Modelo : Point Mini (D150) Modelo - - Última data de estado 12/08/2019 Data do …" at bounding box center [287, 137] width 349 height 150
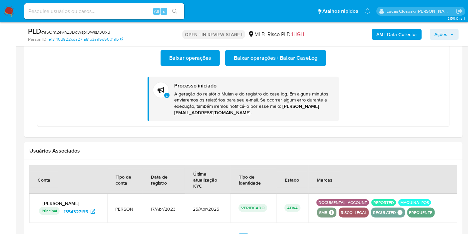
scroll to position [555, 0]
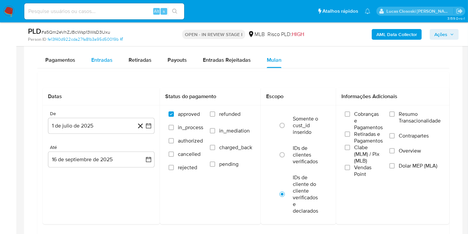
click at [99, 64] on div "Entradas" at bounding box center [101, 60] width 21 height 16
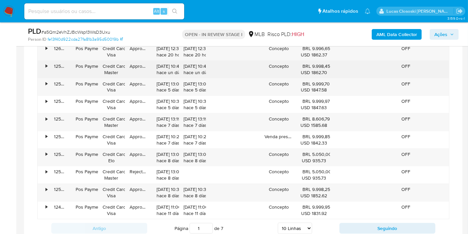
scroll to position [667, 0]
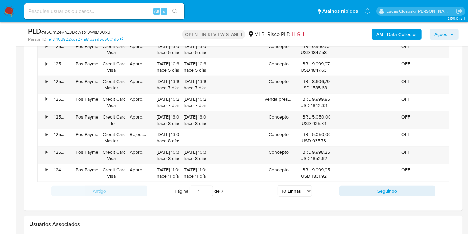
click at [294, 194] on div "Página 1 de 7 5 Linhas 10 Linhas 20 Linhas 25 Linhas 50 Linhas 100 Linhas" at bounding box center [243, 190] width 192 height 13
click at [294, 193] on select "5 Linhas 10 Linhas 20 Linhas 25 Linhas 50 Linhas 100 Linhas" at bounding box center [295, 190] width 34 height 11
select select "100"
click at [278, 185] on select "5 Linhas 10 Linhas 20 Linhas 25 Linhas 50 Linhas 100 Linhas" at bounding box center [295, 190] width 34 height 11
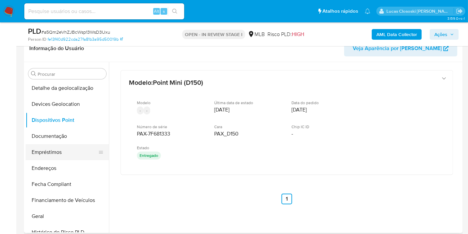
scroll to position [128, 0]
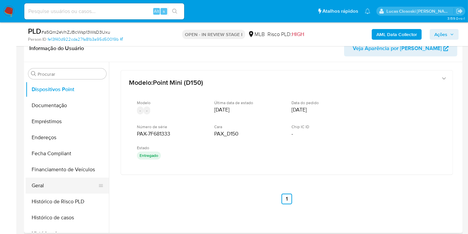
click at [51, 181] on button "Geral" at bounding box center [65, 185] width 78 height 16
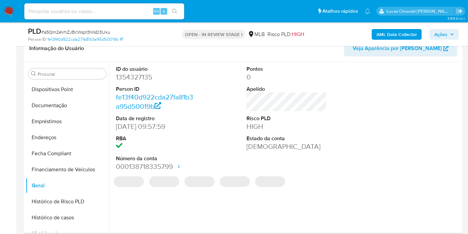
click at [135, 76] on dd "1354327135" at bounding box center [156, 76] width 81 height 9
copy dd "1354327135"
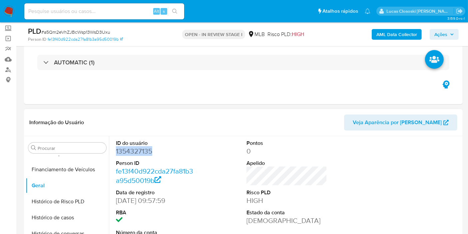
scroll to position [0, 0]
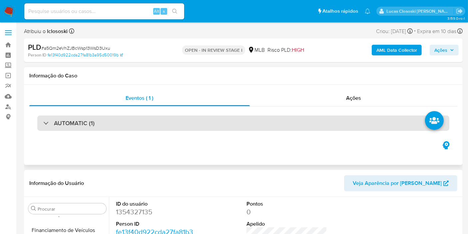
click at [164, 116] on div "AUTOMATIC (1)" at bounding box center [243, 122] width 412 height 15
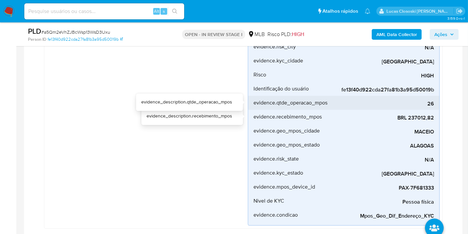
scroll to position [148, 0]
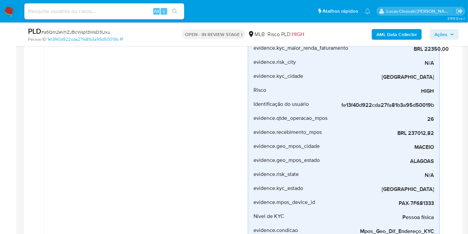
click at [126, 133] on div "Mpos_geolocalização Criado há um mês Criado: 12/08/2025 00:19:30 Origem: rules-…" at bounding box center [147, 105] width 201 height 272
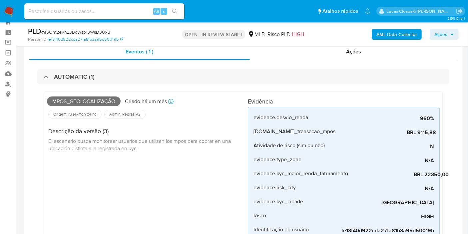
scroll to position [0, 0]
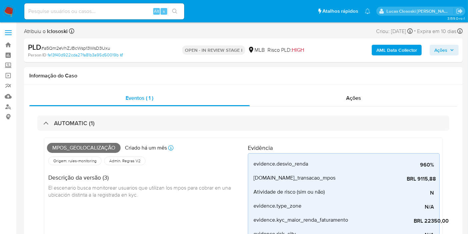
click at [380, 47] on b "AML Data Collector" at bounding box center [397, 50] width 41 height 11
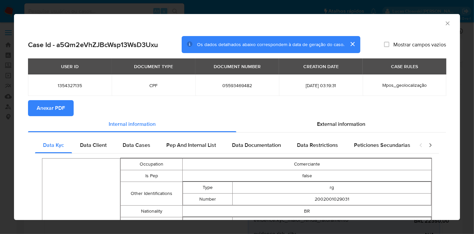
click at [56, 97] on div "USER ID DOCUMENT TYPE DOCUMENT NUMBER CREATION DATE CASE RULES 1354327135 CPF 0…" at bounding box center [237, 79] width 418 height 42
click at [57, 101] on span "Anexar PDF" at bounding box center [51, 108] width 28 height 15
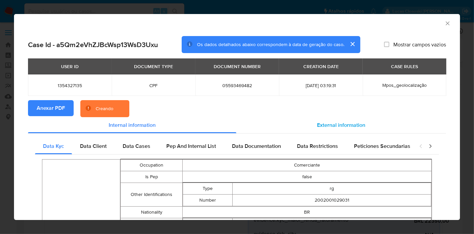
click at [330, 125] on span "External information" at bounding box center [341, 125] width 48 height 8
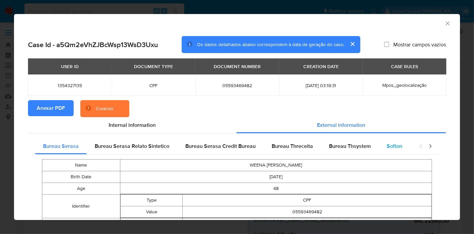
click at [387, 145] on span "Softon" at bounding box center [395, 146] width 16 height 8
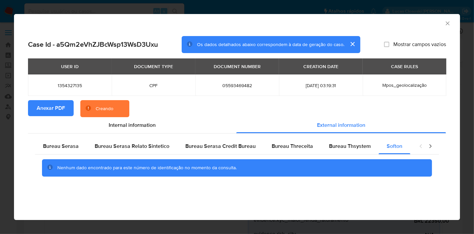
click at [446, 28] on div "AML Data Collector" at bounding box center [237, 22] width 446 height 17
click at [447, 17] on div "AML Data Collector" at bounding box center [237, 22] width 446 height 17
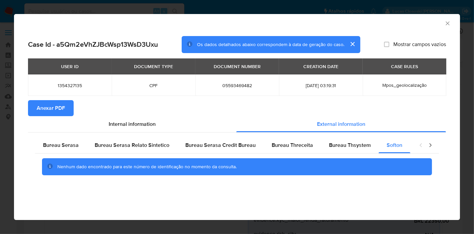
click at [447, 21] on icon "Fechar a janela" at bounding box center [447, 23] width 7 height 7
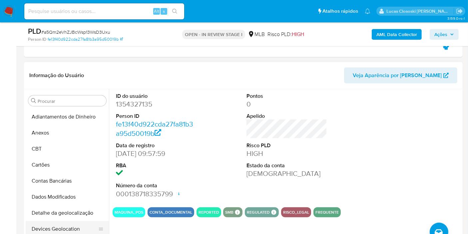
click at [81, 220] on ul "Adiantamentos de Dinheiro Anexos CBT Cartões Contas Bancárias Dados Modificados…" at bounding box center [67, 184] width 83 height 150
click at [76, 229] on button "Devices Geolocation" at bounding box center [67, 229] width 83 height 16
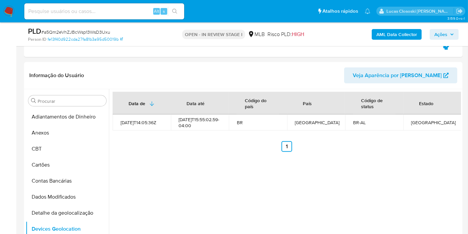
scroll to position [414, 0]
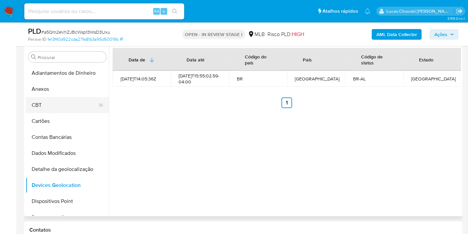
drag, startPoint x: 61, startPoint y: 194, endPoint x: 99, endPoint y: 102, distance: 99.7
click at [61, 194] on button "Dispositivos Point" at bounding box center [67, 201] width 83 height 16
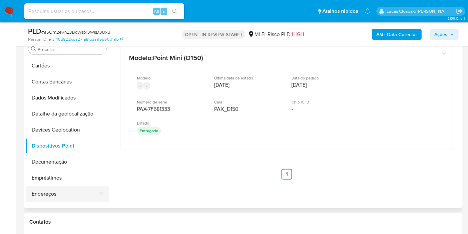
scroll to position [74, 0]
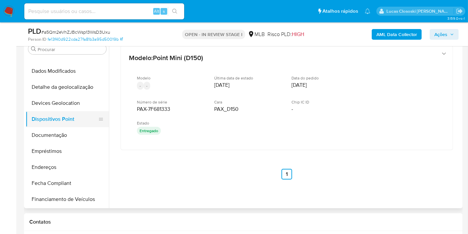
click at [47, 115] on button "Dispositivos Point" at bounding box center [65, 119] width 78 height 16
click at [47, 139] on button "Documentação" at bounding box center [65, 135] width 78 height 16
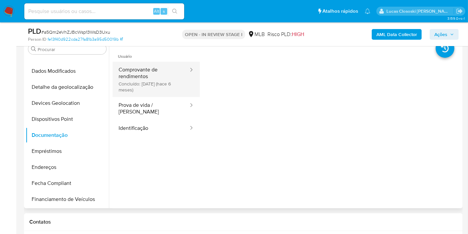
click at [150, 66] on button "Comprovante de rendimentos Concluído: 01/03/2025 (hace 6 meses)" at bounding box center [151, 79] width 77 height 35
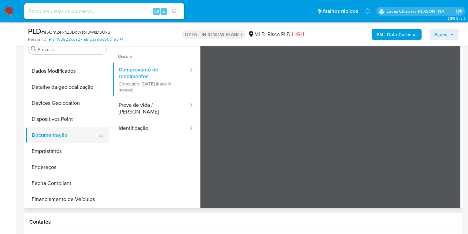
click at [54, 138] on button "Documentação" at bounding box center [65, 135] width 78 height 16
click at [53, 149] on button "Empréstimos" at bounding box center [65, 151] width 78 height 16
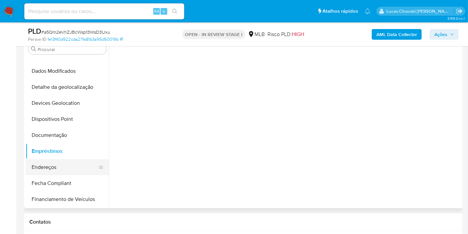
click at [59, 163] on button "Endereços" at bounding box center [65, 167] width 78 height 16
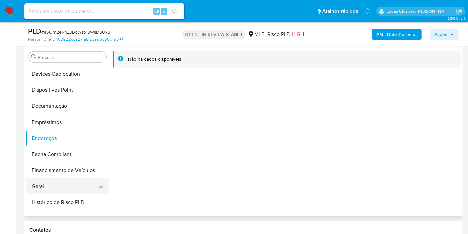
scroll to position [148, 0]
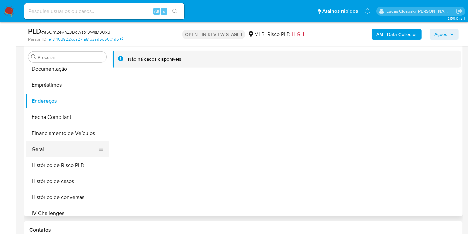
click at [53, 152] on button "Geral" at bounding box center [65, 149] width 78 height 16
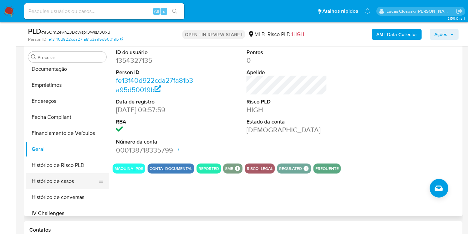
click at [64, 177] on button "Histórico de casos" at bounding box center [65, 181] width 78 height 16
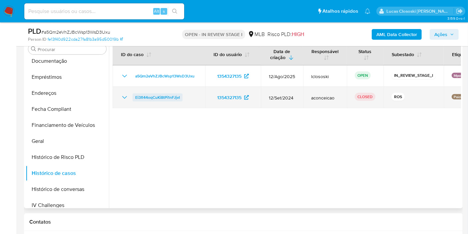
drag, startPoint x: 190, startPoint y: 98, endPoint x: 133, endPoint y: 96, distance: 56.7
click at [133, 96] on div "Ei3fl44oqCuKi8tPi1nFJjvI" at bounding box center [159, 97] width 77 height 8
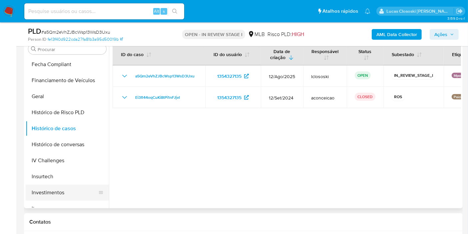
scroll to position [222, 0]
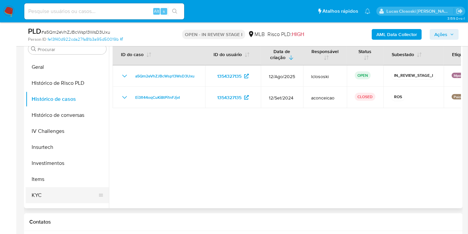
click at [57, 187] on button "KYC" at bounding box center [65, 195] width 78 height 16
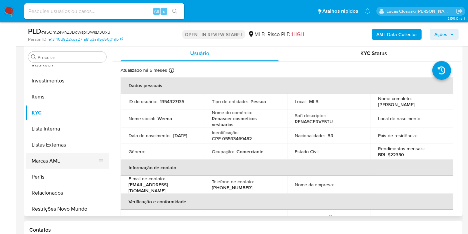
scroll to position [313, 0]
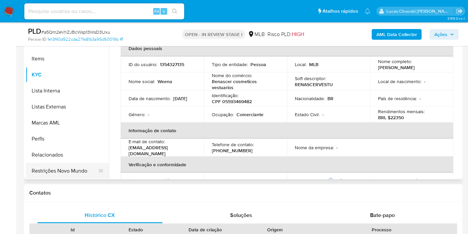
click at [69, 169] on button "Restrições Novo Mundo" at bounding box center [65, 171] width 78 height 16
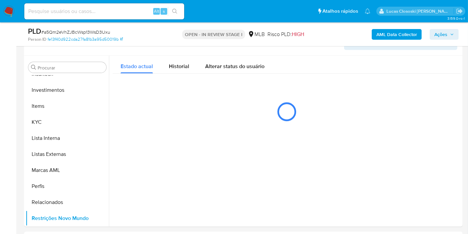
scroll to position [401, 0]
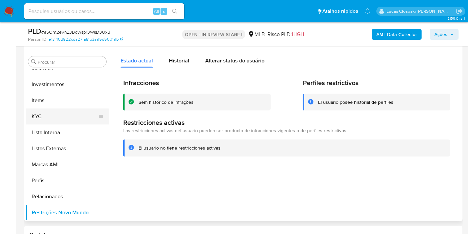
click at [48, 118] on button "KYC" at bounding box center [65, 116] width 78 height 16
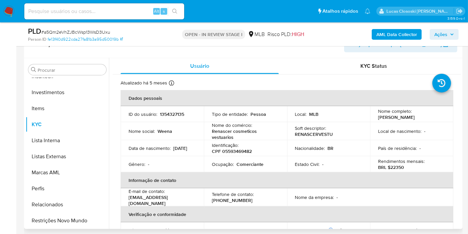
click at [420, 52] on div "Informação do Usuário Veja Aparência por Pessoa" at bounding box center [243, 44] width 439 height 27
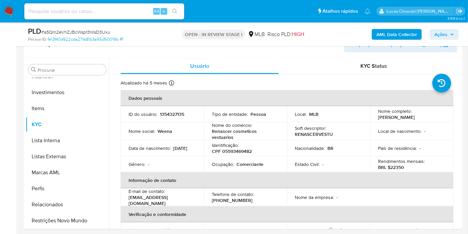
click at [85, 31] on span "# a5Qm2eVhZJBcWsp13WsD3Uxu" at bounding box center [75, 32] width 69 height 7
copy span "a5Qm2eVhZJBcWsp13WsD3Uxu"
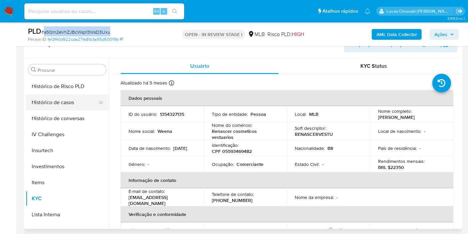
scroll to position [202, 0]
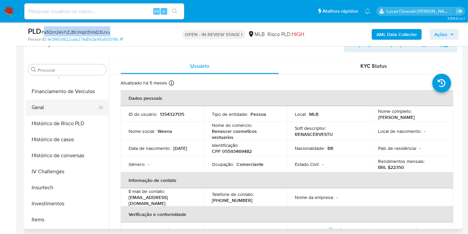
click at [52, 107] on button "Geral" at bounding box center [65, 107] width 78 height 16
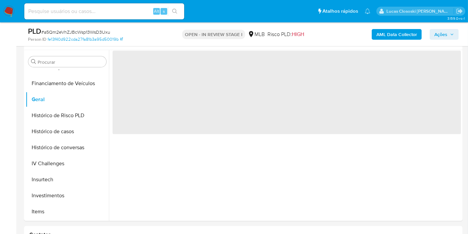
click at [173, 31] on div "OPEN - IN REVIEW STAGE I MLB Risco PLD: HIGH" at bounding box center [244, 34] width 142 height 16
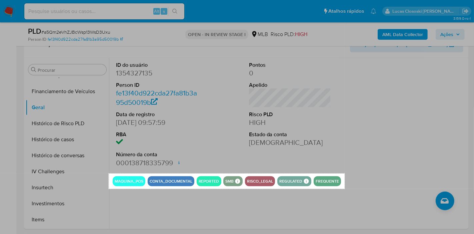
drag, startPoint x: 109, startPoint y: 173, endPoint x: 345, endPoint y: 188, distance: 236.2
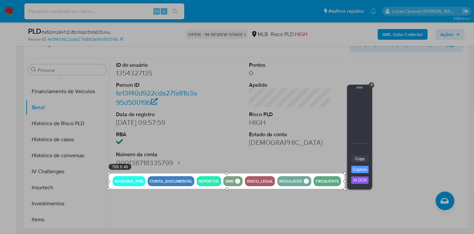
click at [363, 160] on link "Copy" at bounding box center [359, 158] width 17 height 7
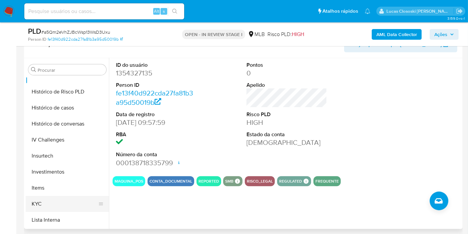
scroll to position [276, 0]
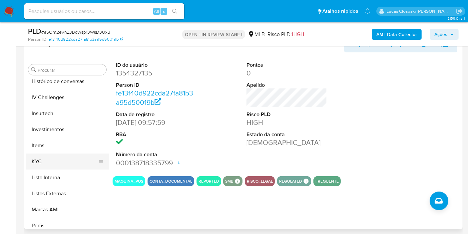
click at [50, 161] on button "KYC" at bounding box center [65, 161] width 78 height 16
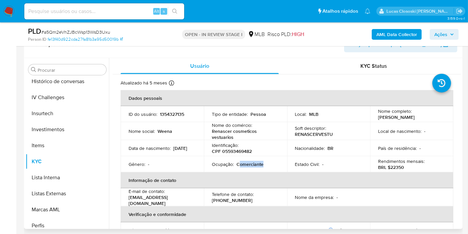
copy p "omerciante"
drag, startPoint x: 267, startPoint y: 165, endPoint x: 240, endPoint y: 163, distance: 27.4
click at [240, 163] on div "Ocupação : Comerciante" at bounding box center [245, 164] width 67 height 6
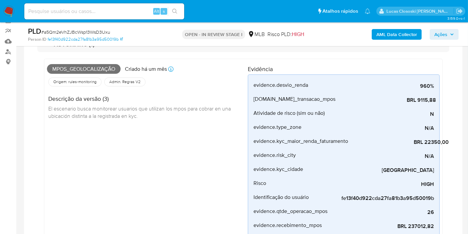
scroll to position [0, 0]
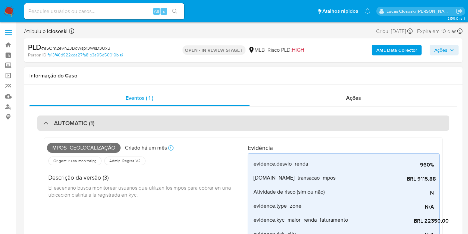
click at [78, 123] on h3 "AUTOMATIC (1)" at bounding box center [74, 122] width 41 height 7
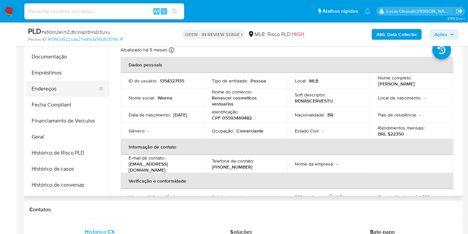
scroll to position [128, 0]
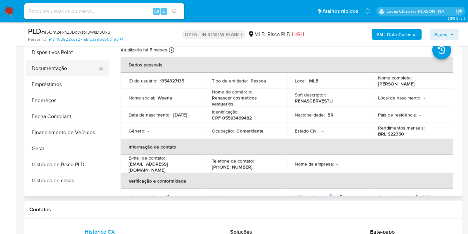
click at [66, 67] on button "Documentação" at bounding box center [65, 68] width 78 height 16
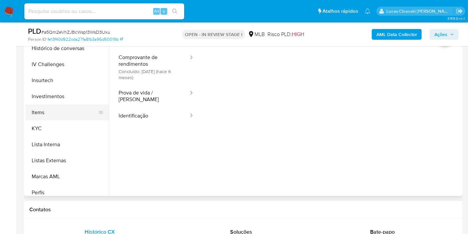
scroll to position [313, 0]
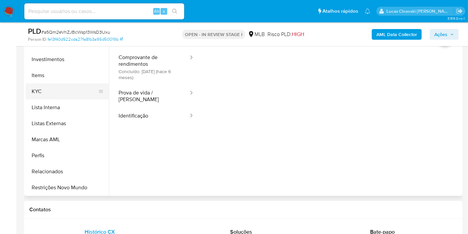
click at [43, 94] on button "KYC" at bounding box center [65, 91] width 78 height 16
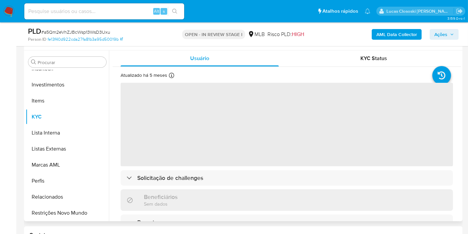
scroll to position [111, 0]
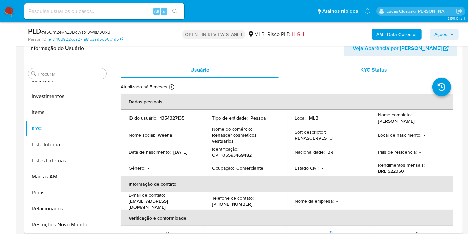
click at [365, 73] on span "KYC Status" at bounding box center [374, 70] width 27 height 8
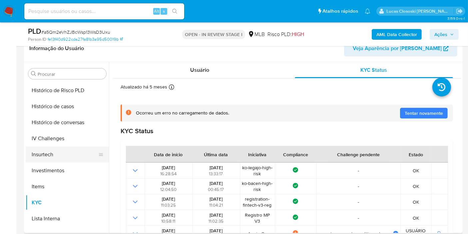
scroll to position [165, 0]
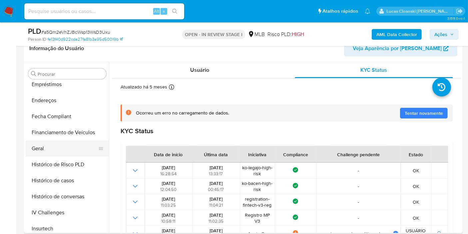
click at [51, 149] on button "Geral" at bounding box center [65, 148] width 78 height 16
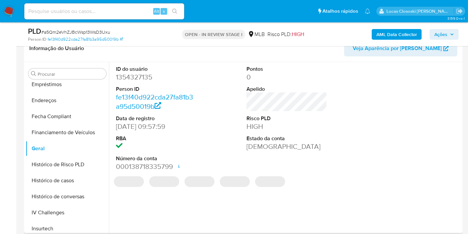
click at [136, 77] on dd "1354327135" at bounding box center [156, 76] width 81 height 9
copy dd "1354327135"
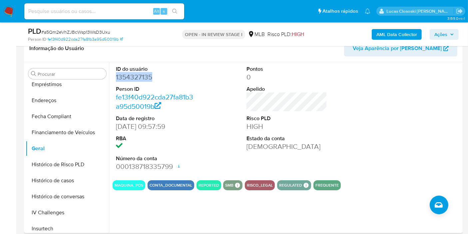
copy dd "1354327135"
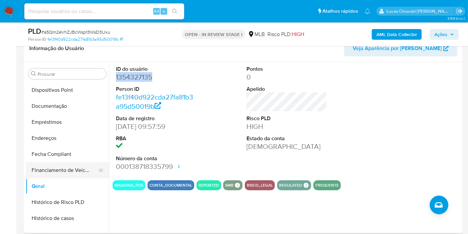
scroll to position [91, 0]
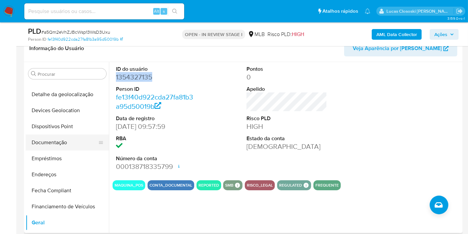
click at [48, 141] on button "Documentação" at bounding box center [65, 142] width 78 height 16
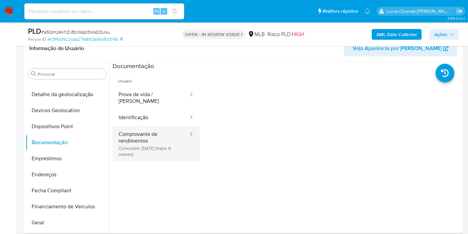
click at [158, 126] on button "Comprovante de rendimentos Concluído: 01/03/2025 (hace 6 meses)" at bounding box center [151, 143] width 77 height 35
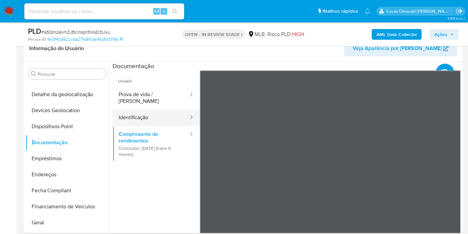
click at [150, 113] on button "Identificação" at bounding box center [151, 117] width 77 height 17
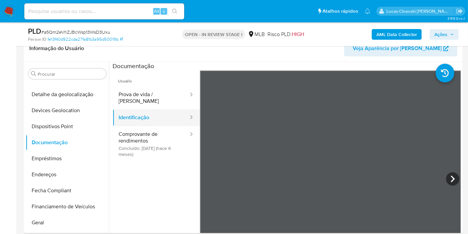
click at [147, 109] on button "Identificação" at bounding box center [151, 117] width 77 height 17
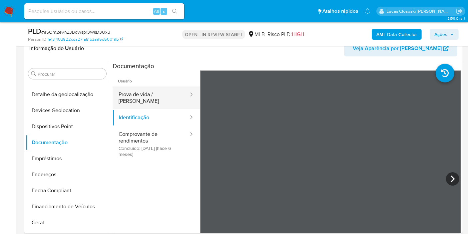
click at [152, 90] on button "Prova de vida / Selfie" at bounding box center [151, 97] width 77 height 23
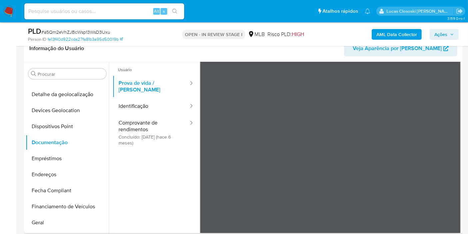
scroll to position [0, 0]
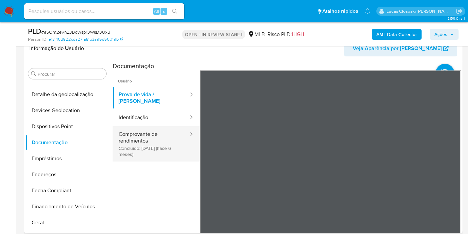
click at [140, 132] on button "Comprovante de rendimentos Concluído: 01/03/2025 (hace 6 meses)" at bounding box center [151, 143] width 77 height 35
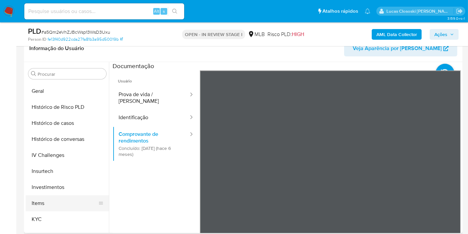
scroll to position [239, 0]
click at [73, 194] on button "KYC" at bounding box center [65, 202] width 78 height 16
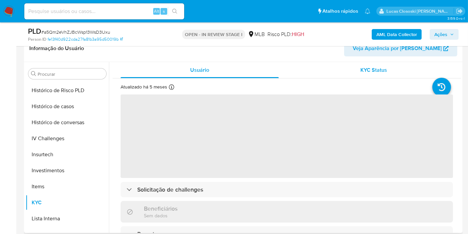
click at [380, 73] on span "KYC Status" at bounding box center [374, 70] width 27 height 8
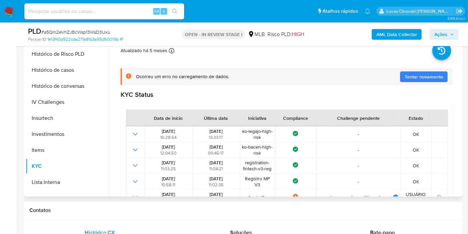
scroll to position [111, 0]
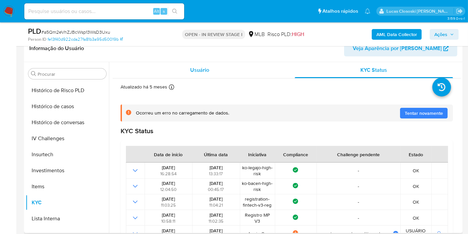
click at [178, 69] on div "Usuário" at bounding box center [200, 70] width 158 height 16
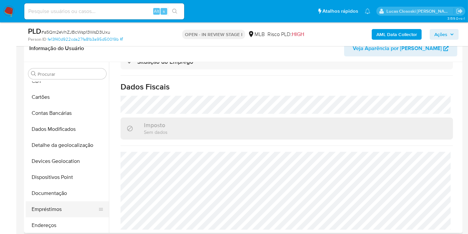
scroll to position [74, 0]
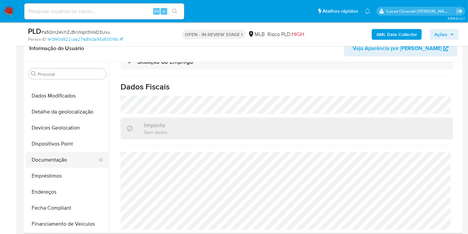
click at [61, 160] on button "Documentação" at bounding box center [65, 160] width 78 height 16
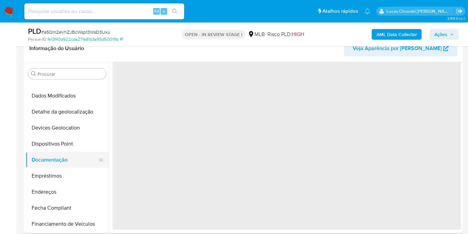
scroll to position [0, 0]
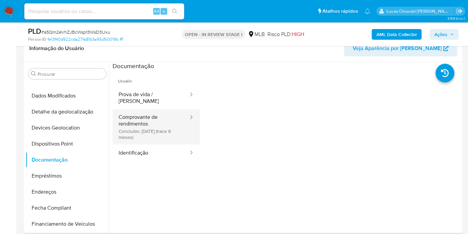
click at [147, 123] on button "Comprovante de rendimentos Concluído: 01/03/2025 (hace 6 meses)" at bounding box center [151, 126] width 77 height 35
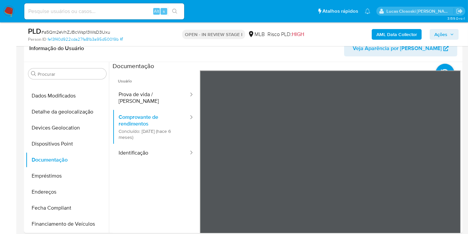
click at [340, 30] on div "AML Data Collector Ações" at bounding box center [388, 34] width 142 height 16
click at [352, 64] on div "Documentação" at bounding box center [287, 66] width 349 height 8
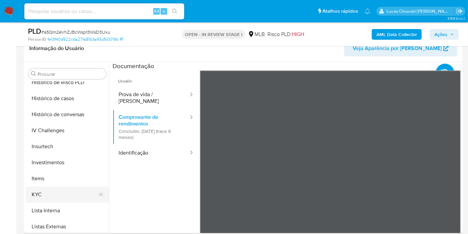
scroll to position [259, 0]
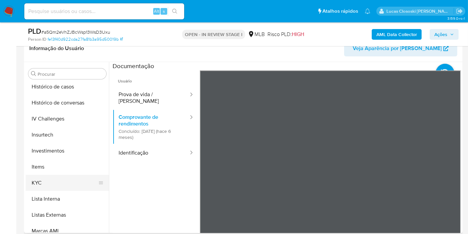
click at [42, 177] on button "KYC" at bounding box center [65, 183] width 78 height 16
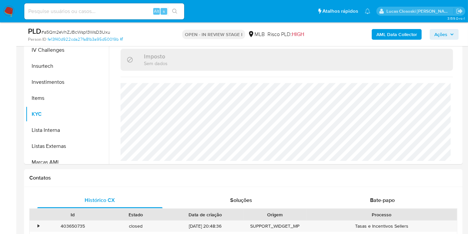
scroll to position [148, 0]
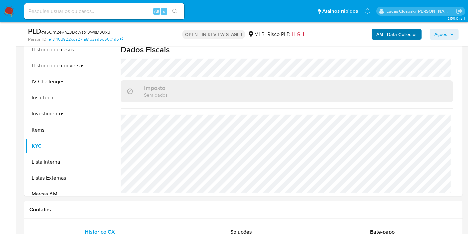
drag, startPoint x: 447, startPoint y: 28, endPoint x: 421, endPoint y: 37, distance: 27.9
click at [447, 28] on div "AML Data Collector Ações" at bounding box center [388, 34] width 142 height 16
click at [431, 37] on button "Ações" at bounding box center [444, 34] width 29 height 11
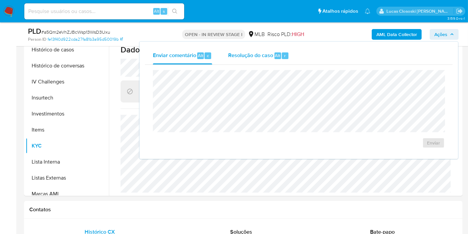
click at [283, 59] on div "Resolução do caso Alt r" at bounding box center [258, 55] width 61 height 17
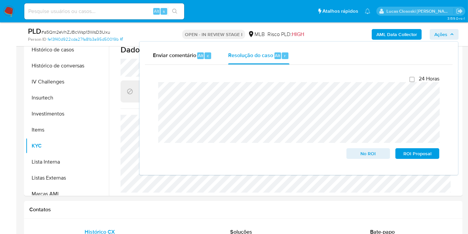
click at [437, 36] on span "Ações" at bounding box center [441, 34] width 13 height 11
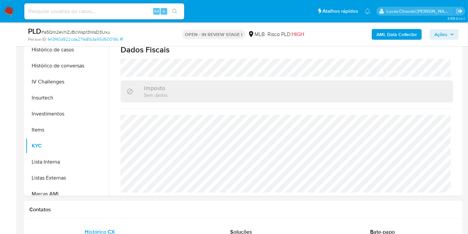
click at [438, 35] on span "Ações" at bounding box center [441, 34] width 13 height 11
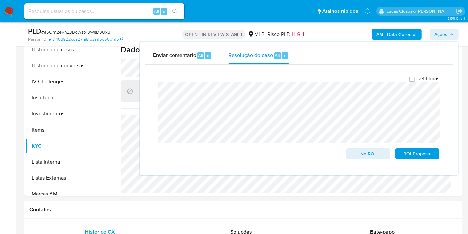
click at [445, 35] on span "Ações" at bounding box center [441, 34] width 13 height 11
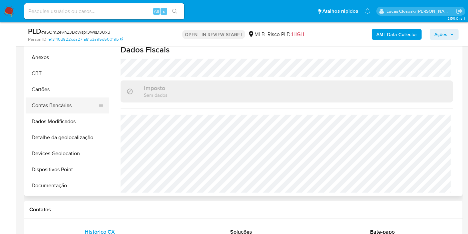
scroll to position [0, 0]
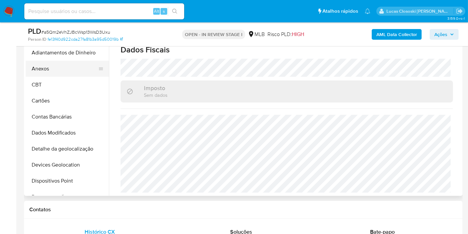
click at [37, 63] on button "Anexos" at bounding box center [65, 69] width 78 height 16
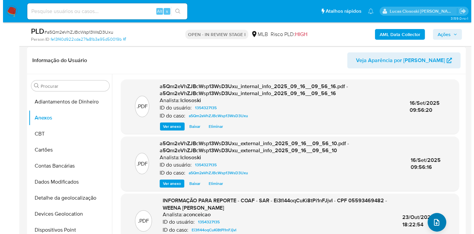
scroll to position [148, 0]
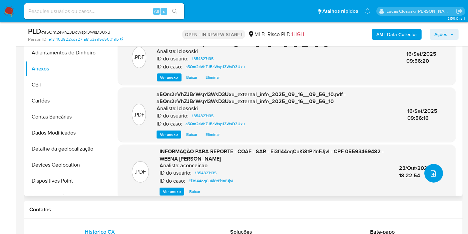
click at [436, 174] on button "upload-file" at bounding box center [434, 173] width 19 height 19
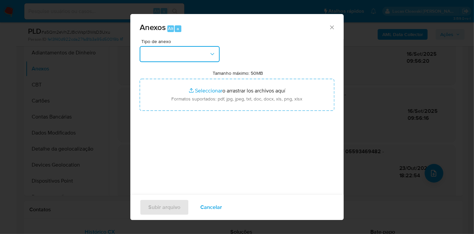
drag, startPoint x: 165, startPoint y: 55, endPoint x: 164, endPoint y: 61, distance: 5.8
click at [165, 55] on button "button" at bounding box center [180, 54] width 80 height 16
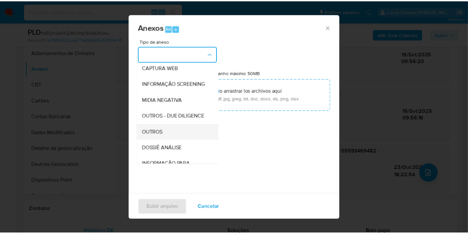
scroll to position [102, 0]
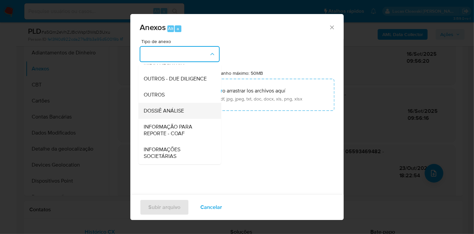
click at [169, 109] on span "DOSSIÊ ANÁLISE" at bounding box center [164, 110] width 40 height 7
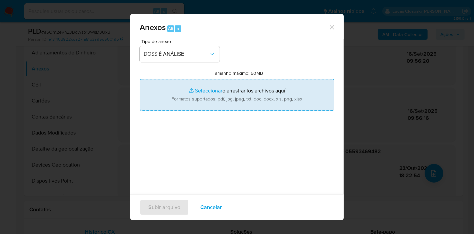
click at [172, 95] on input "Tamanho máximo: 50MB Seleccionar archivos" at bounding box center [237, 95] width 195 height 32
type input "C:\fakepath\2º SAR - XXXX - CPF 05593469482 - WEENA CARLA COELHO DA SILVA.pdf"
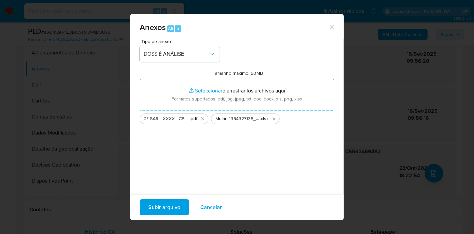
click at [158, 205] on span "Subir arquivo" at bounding box center [164, 207] width 32 height 15
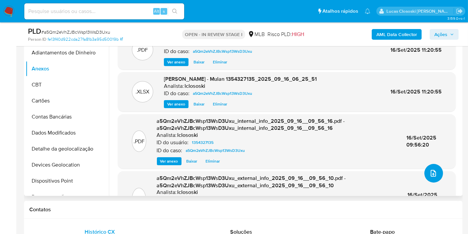
scroll to position [74, 0]
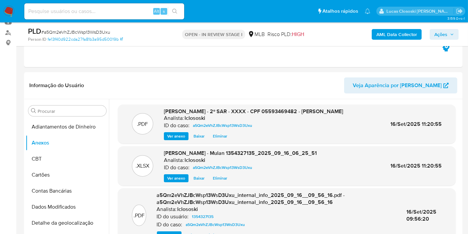
click at [431, 32] on button "Ações" at bounding box center [444, 34] width 29 height 11
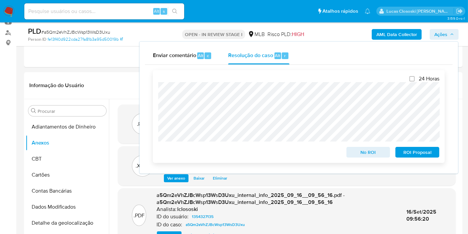
click at [424, 152] on span "ROI Proposal" at bounding box center [417, 151] width 35 height 9
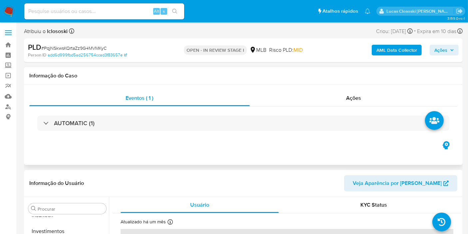
click at [268, 133] on div "AUTOMATIC (1)" at bounding box center [243, 122] width 428 height 33
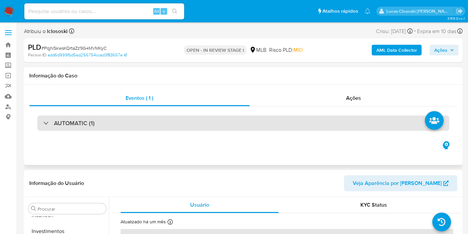
click at [269, 123] on div "AUTOMATIC (1)" at bounding box center [243, 122] width 412 height 15
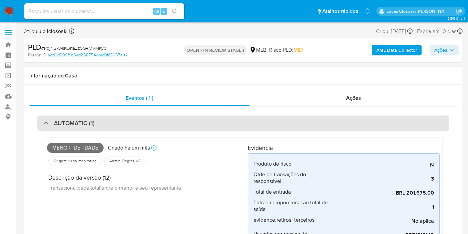
click at [191, 130] on div "AUTOMATIC (1)" at bounding box center [243, 122] width 412 height 15
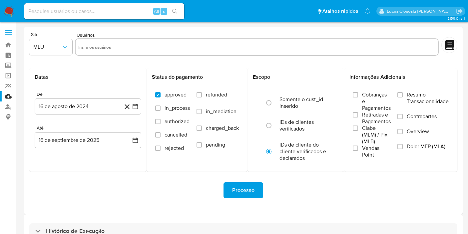
scroll to position [42, 0]
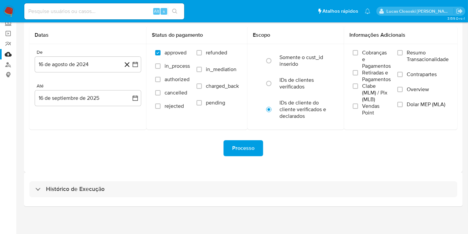
click at [159, 181] on div "Histórico de Execução" at bounding box center [243, 189] width 428 height 16
select select "10"
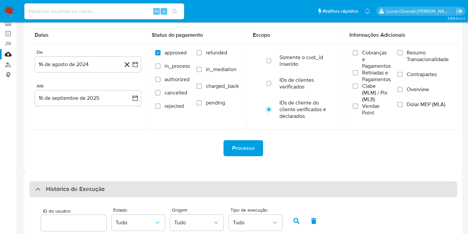
click at [159, 181] on div "Histórico de Execução" at bounding box center [243, 189] width 428 height 16
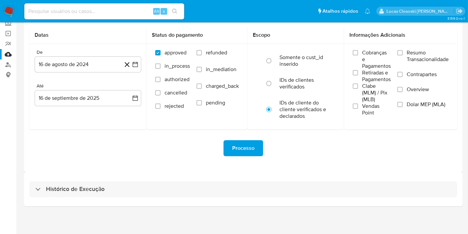
click at [159, 178] on div "Histórico de Execução" at bounding box center [243, 189] width 439 height 34
drag, startPoint x: 159, startPoint y: 182, endPoint x: 156, endPoint y: 176, distance: 6.7
click at [159, 183] on div "Histórico de Execução" at bounding box center [243, 189] width 428 height 16
select select "10"
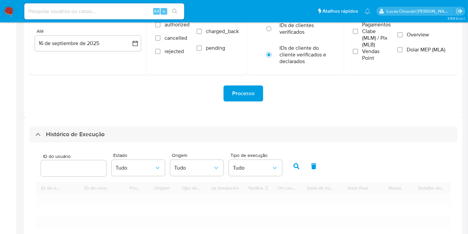
scroll to position [153, 0]
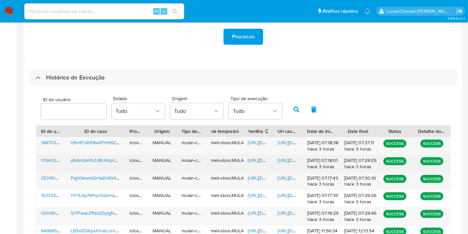
click at [261, 155] on div "[URL][DOMAIN_NAME]" at bounding box center [259, 163] width 30 height 17
click at [261, 157] on span "[URL][DOMAIN_NAME]" at bounding box center [271, 160] width 46 height 7
click at [287, 162] on span "[URL][DOMAIN_NAME]" at bounding box center [301, 160] width 46 height 7
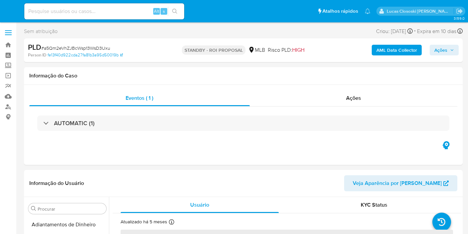
select select "10"
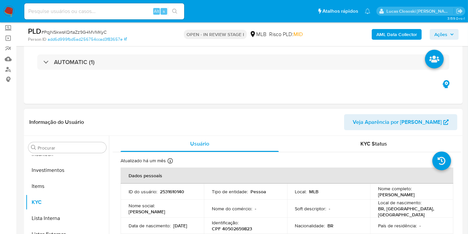
scroll to position [111, 0]
